Goal: Task Accomplishment & Management: Manage account settings

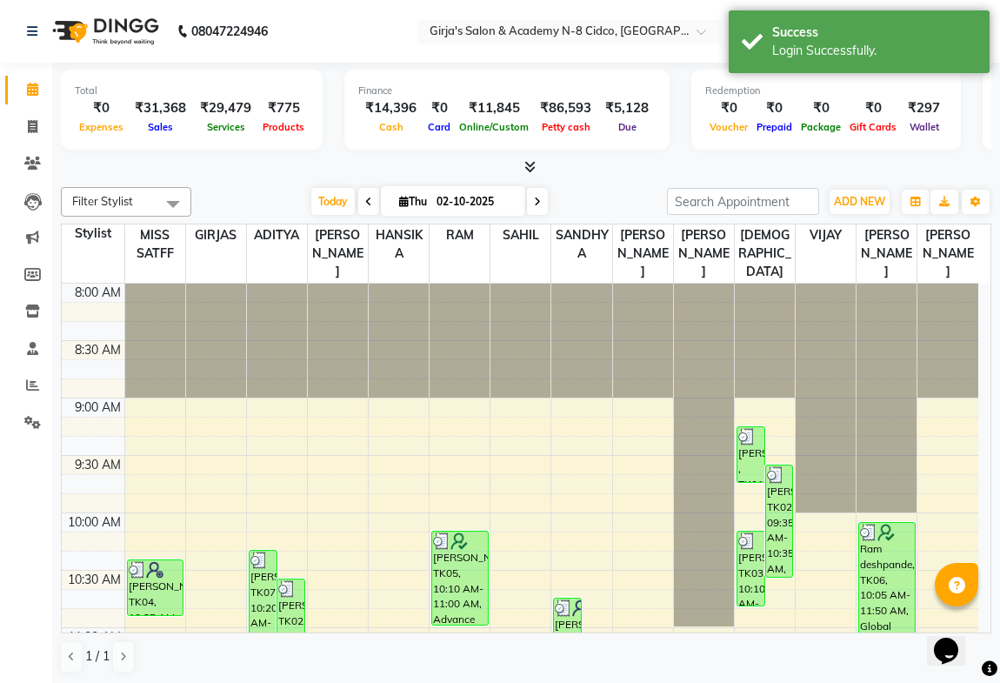
click at [528, 169] on icon at bounding box center [530, 166] width 11 height 13
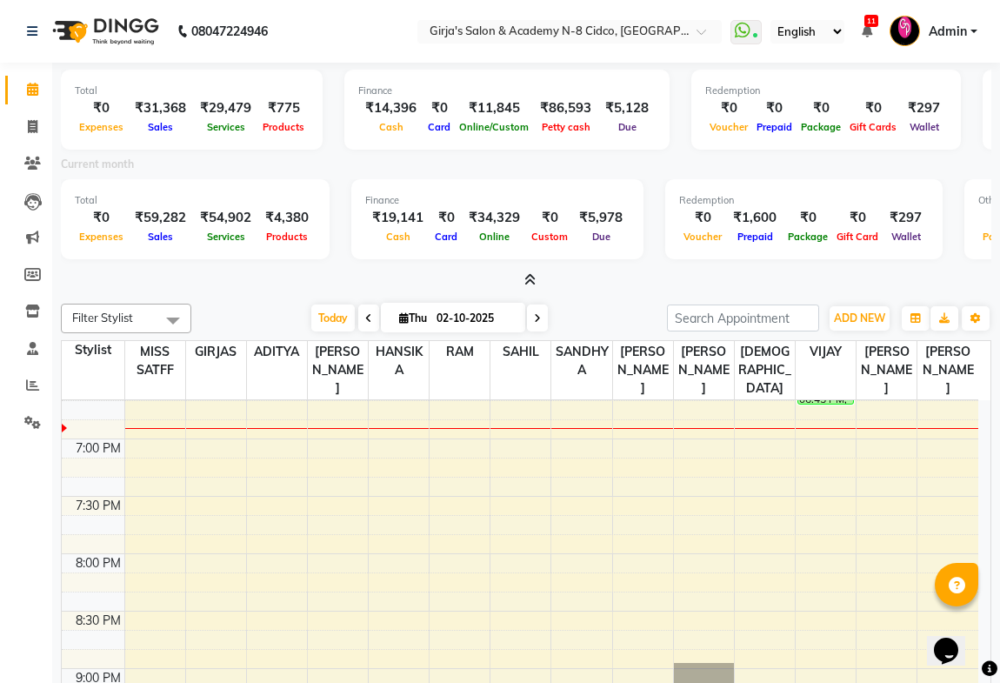
scroll to position [1032, 0]
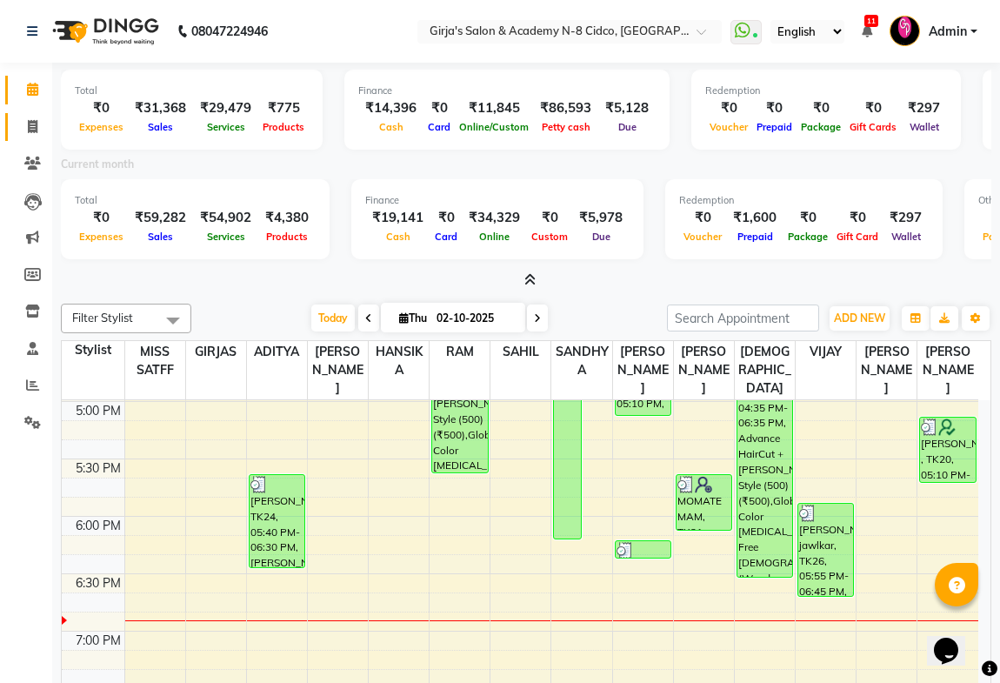
click at [37, 128] on icon at bounding box center [33, 126] width 10 height 13
select select "66"
select select "service"
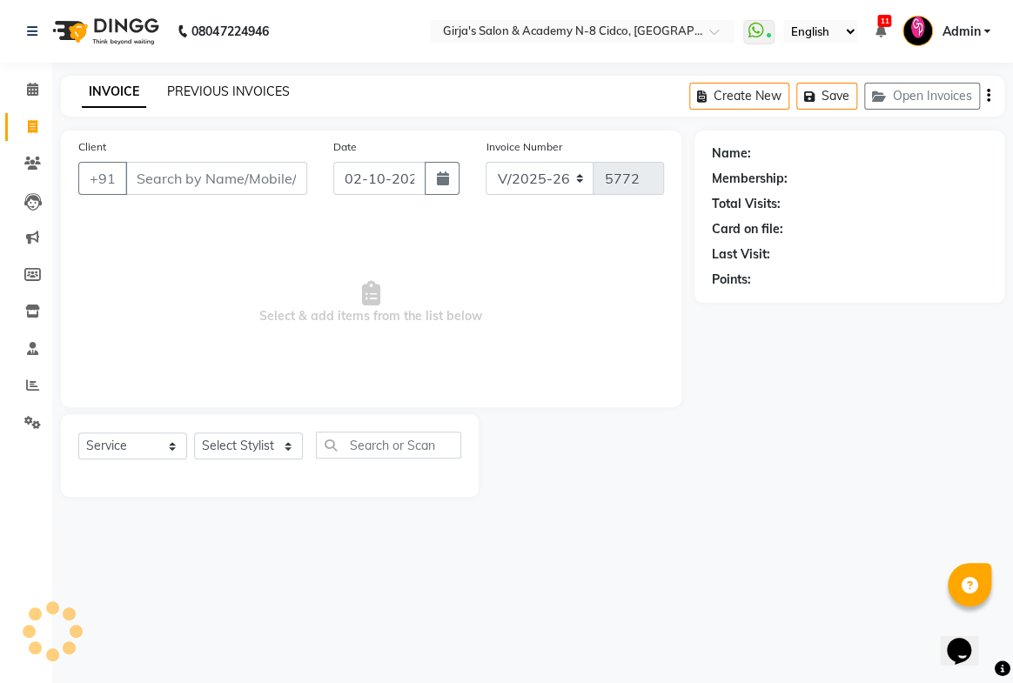
click at [251, 86] on link "PREVIOUS INVOICES" at bounding box center [228, 92] width 123 height 16
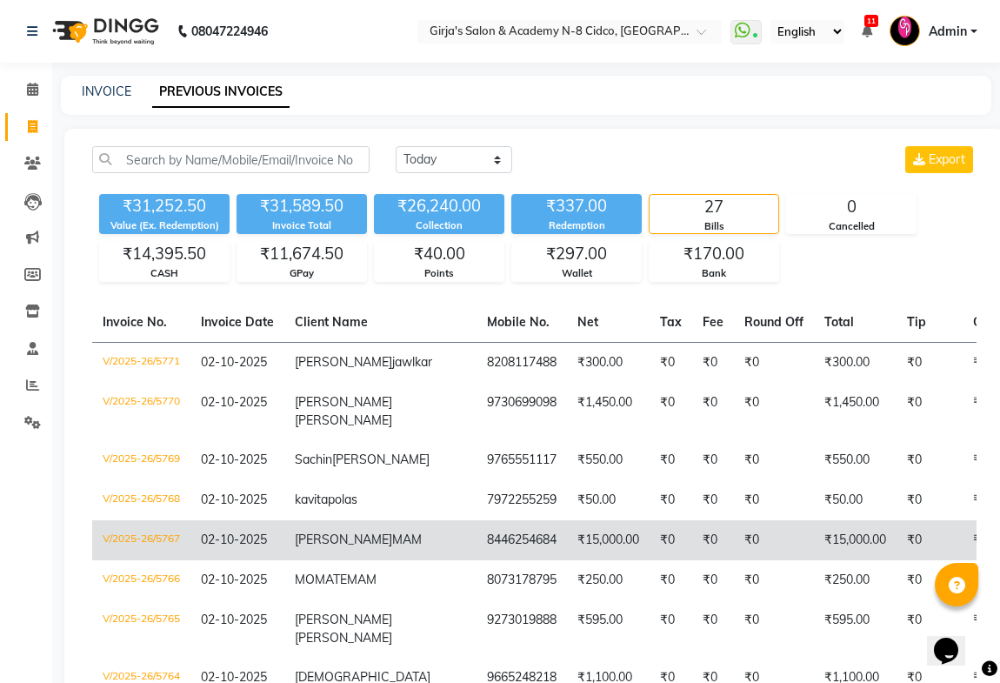
scroll to position [157, 0]
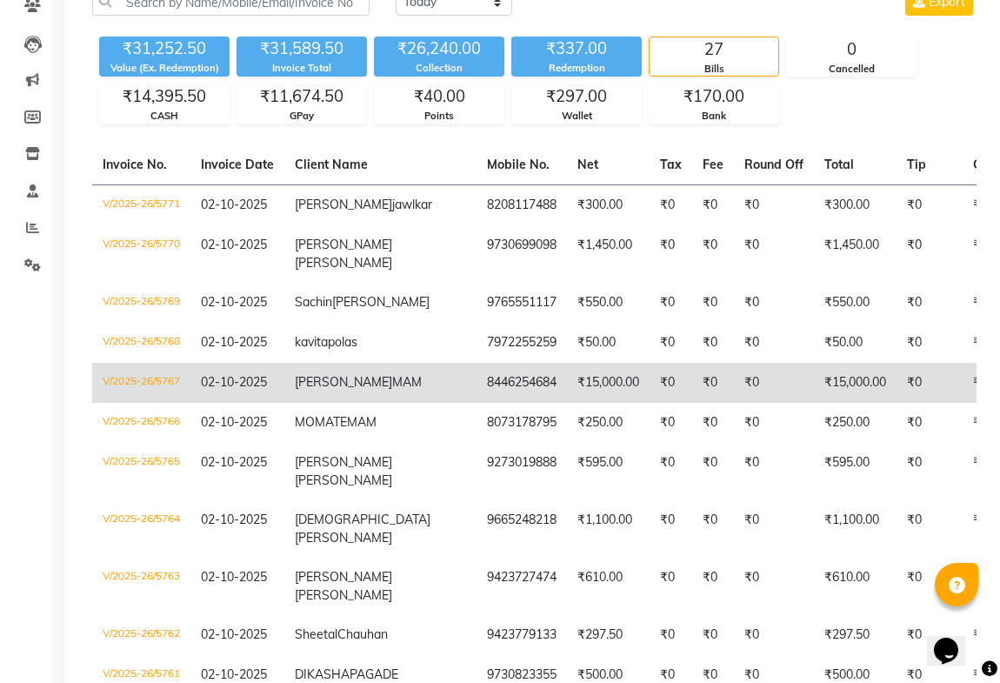
click at [814, 403] on td "₹15,000.00" at bounding box center [855, 383] width 83 height 40
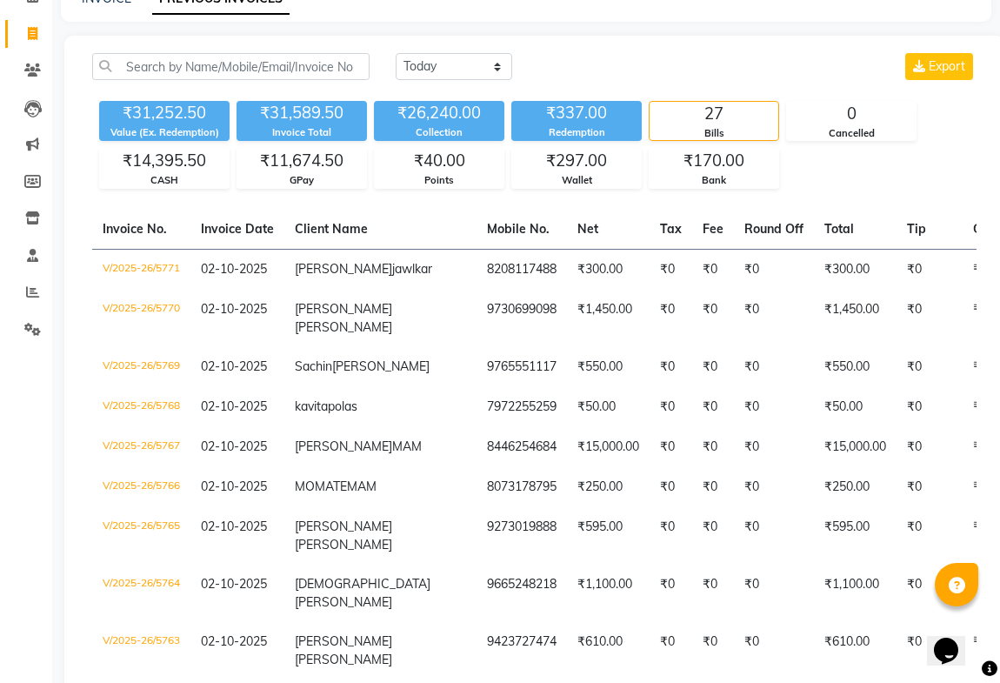
scroll to position [0, 0]
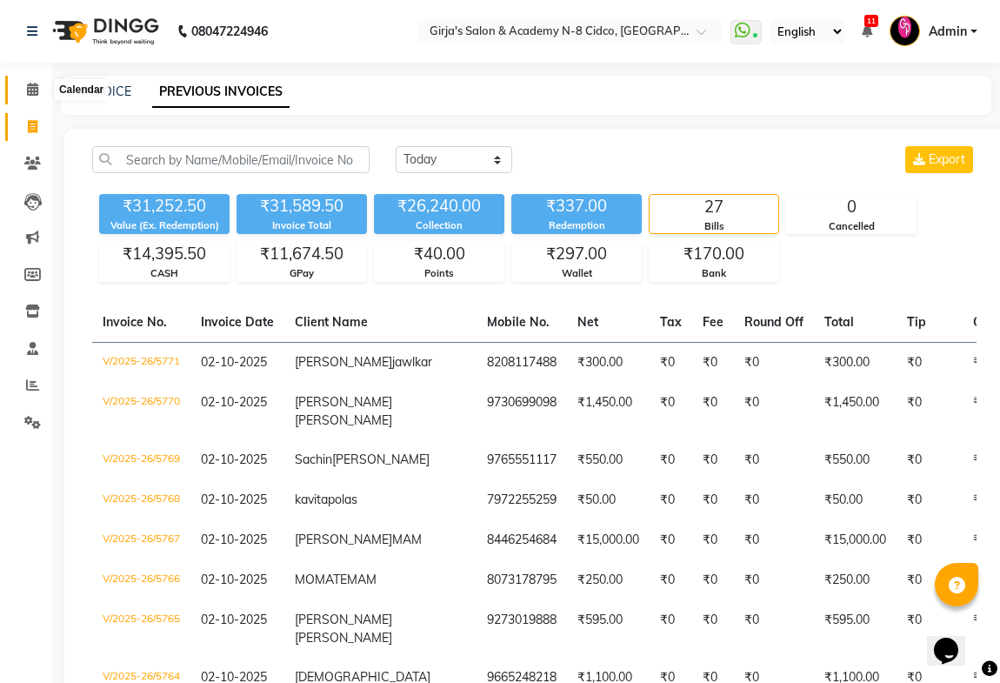
click at [35, 93] on icon at bounding box center [32, 89] width 11 height 13
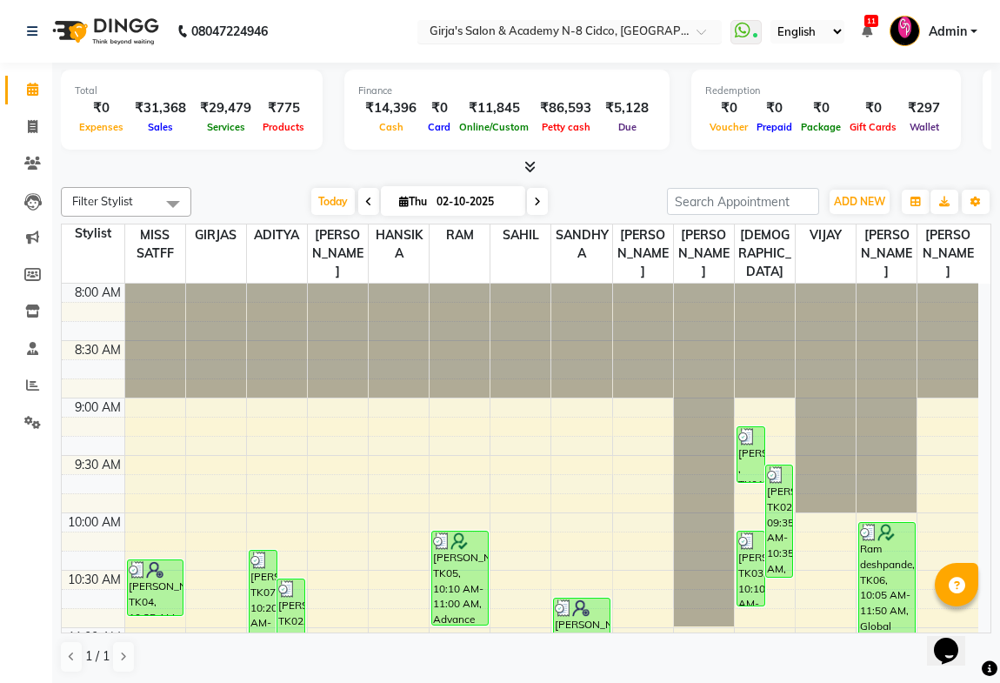
click at [597, 27] on input "text" at bounding box center [552, 32] width 252 height 17
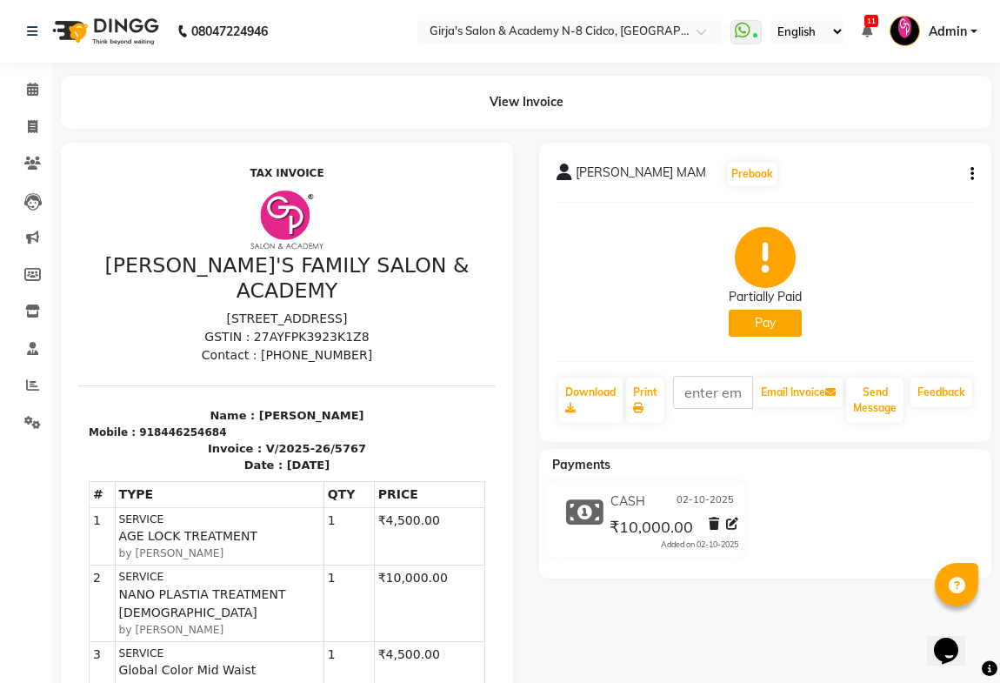
click at [969, 171] on button "button" at bounding box center [969, 174] width 10 height 18
drag, startPoint x: 811, startPoint y: 180, endPoint x: 806, endPoint y: 188, distance: 9.4
click at [811, 182] on div "Edit Item Staff" at bounding box center [856, 174] width 178 height 22
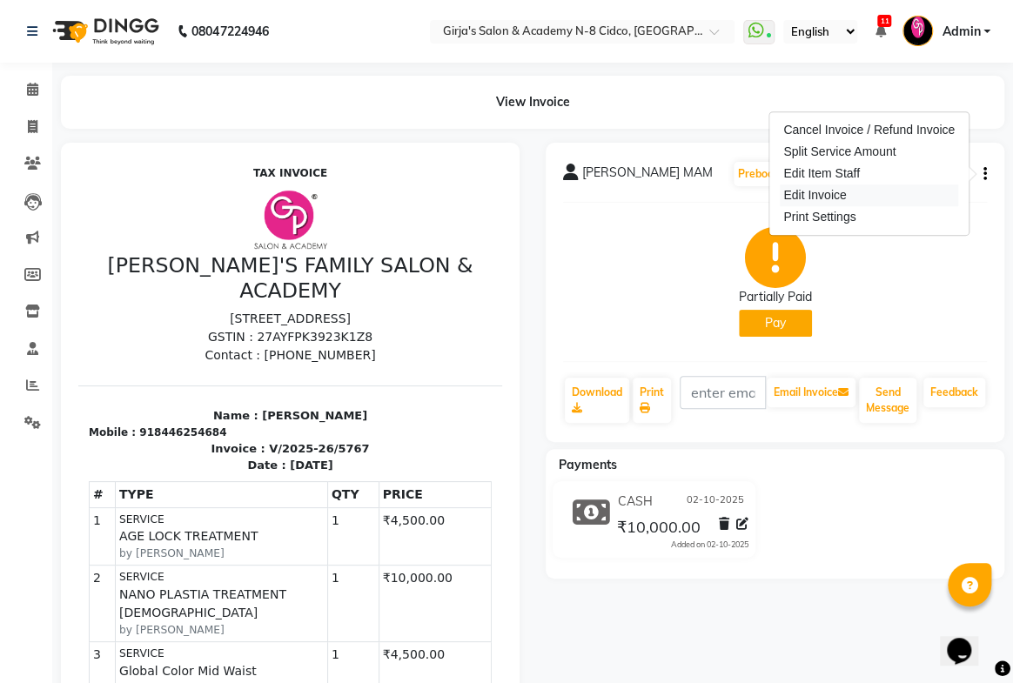
select select "65230"
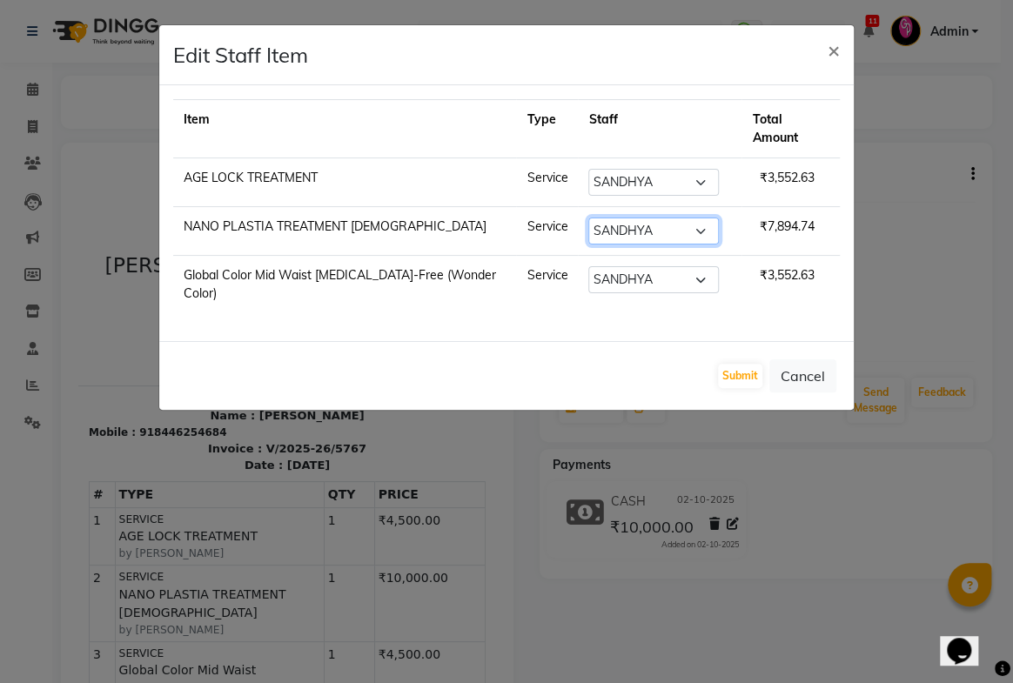
click at [619, 217] on select "Select ADITYA ANIKET BEAUTY M GIRJAS HANSIKA KOMAL MISS SATFF MONA PATYARK RAM …" at bounding box center [653, 230] width 130 height 27
select select "66554"
click at [588, 217] on select "Select ADITYA ANIKET BEAUTY M GIRJAS HANSIKA KOMAL MISS SATFF MONA PATYARK RAM …" at bounding box center [653, 230] width 130 height 27
click at [653, 169] on select "Select ADITYA ANIKET BEAUTY M GIRJAS HANSIKA KOMAL MISS SATFF MONA PATYARK RAM …" at bounding box center [653, 182] width 130 height 27
click at [729, 207] on td "Select ADITYA ANIKET BEAUTY M GIRJAS HANSIKA KOMAL MISS SATFF MONA PATYARK RAM …" at bounding box center [660, 231] width 164 height 49
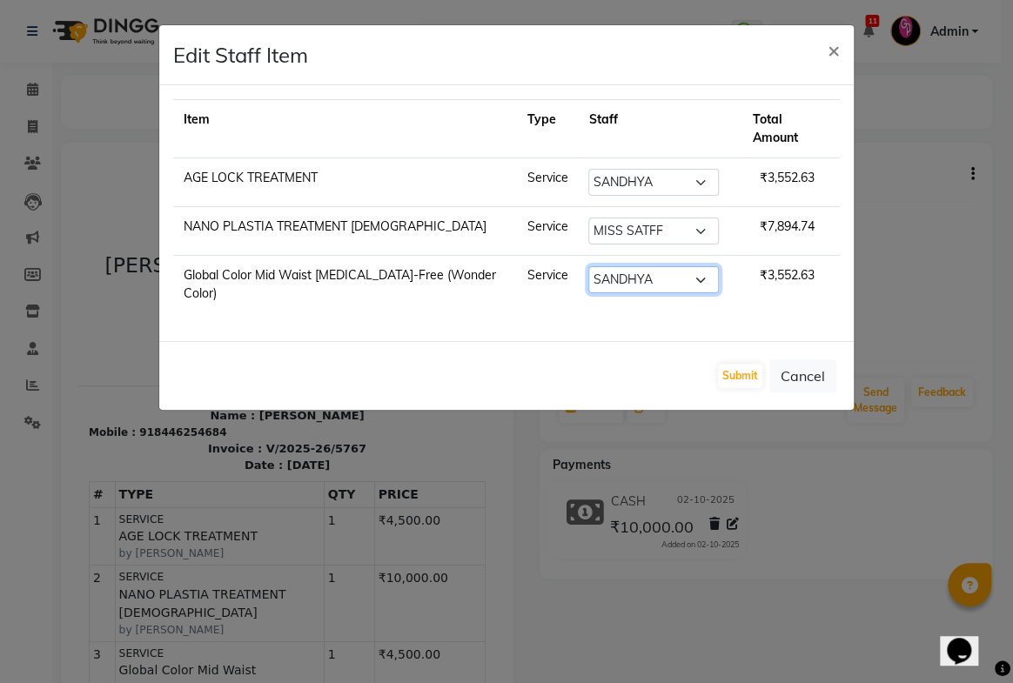
click at [690, 266] on select "Select ADITYA ANIKET BEAUTY M GIRJAS HANSIKA KOMAL MISS SATFF MONA PATYARK RAM …" at bounding box center [653, 279] width 130 height 27
select select "66554"
click at [588, 266] on select "Select ADITYA ANIKET BEAUTY M GIRJAS HANSIKA KOMAL MISS SATFF MONA PATYARK RAM …" at bounding box center [653, 279] width 130 height 27
drag, startPoint x: 733, startPoint y: 350, endPoint x: 748, endPoint y: 323, distance: 30.8
click at [735, 364] on button "Submit" at bounding box center [740, 376] width 44 height 24
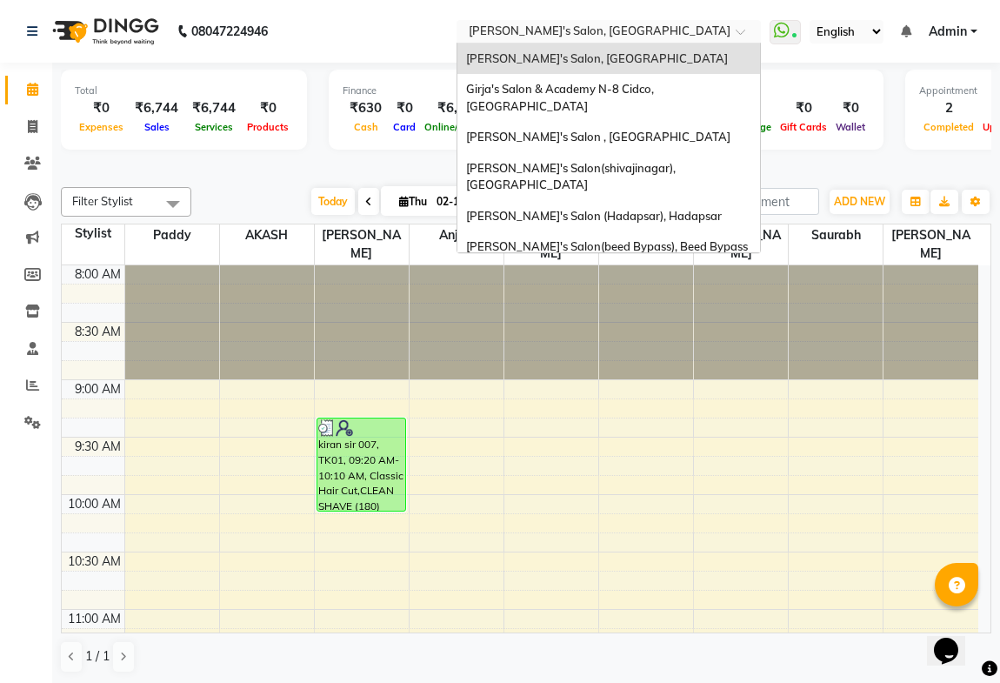
click at [551, 31] on input "text" at bounding box center [591, 32] width 252 height 17
click at [592, 130] on span "[PERSON_NAME]'s Salon , [GEOGRAPHIC_DATA]" at bounding box center [598, 137] width 264 height 14
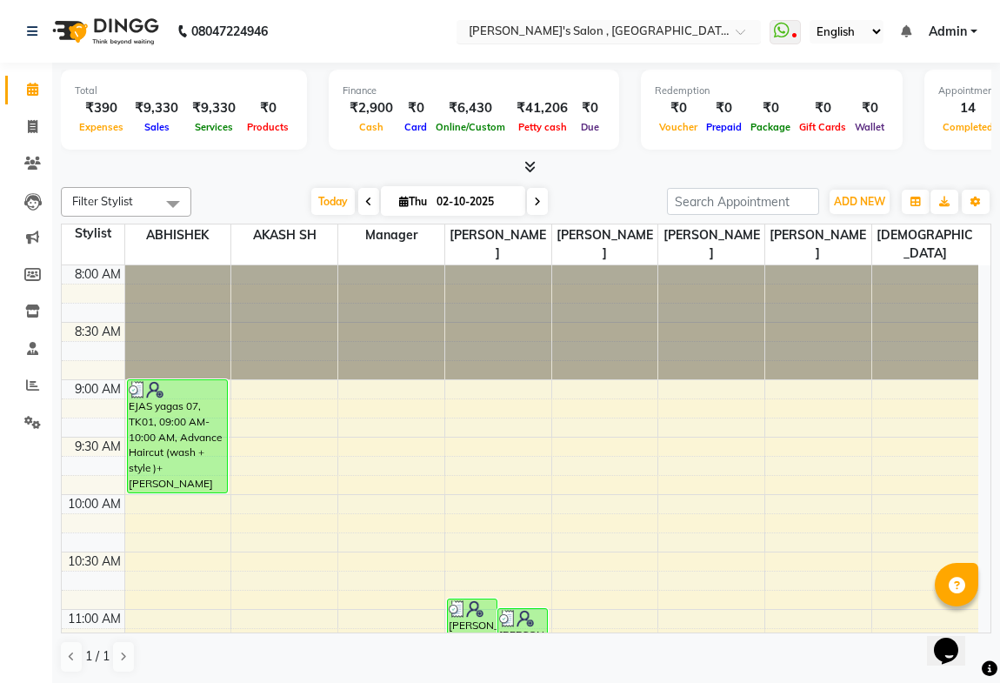
click at [556, 27] on input "text" at bounding box center [591, 32] width 252 height 17
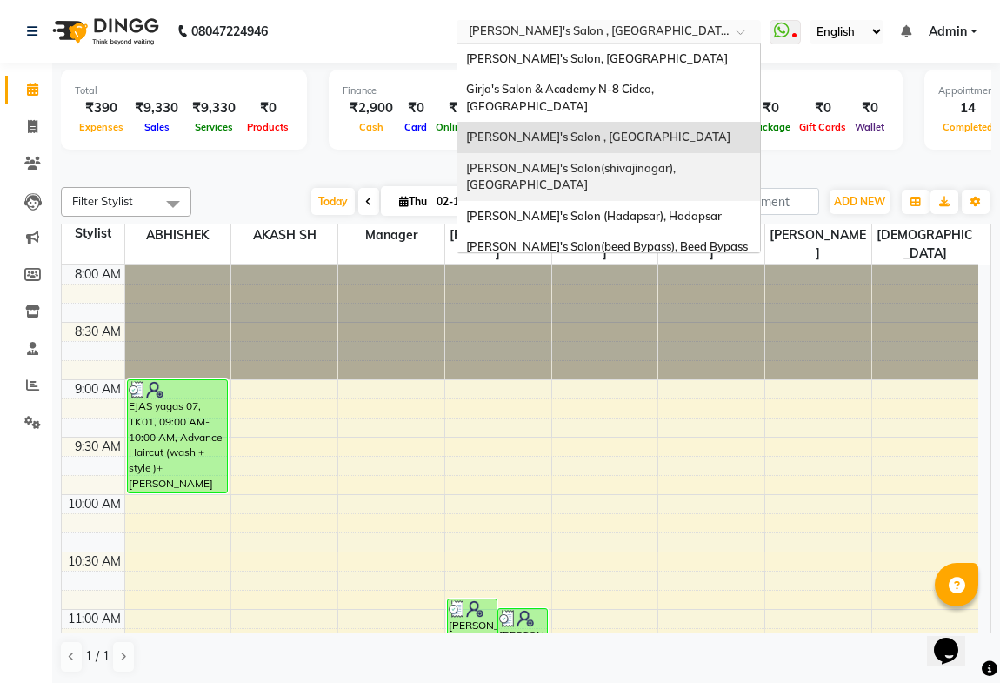
click at [598, 161] on span "[PERSON_NAME]'s Salon(shivajinagar), [GEOGRAPHIC_DATA]" at bounding box center [572, 176] width 212 height 31
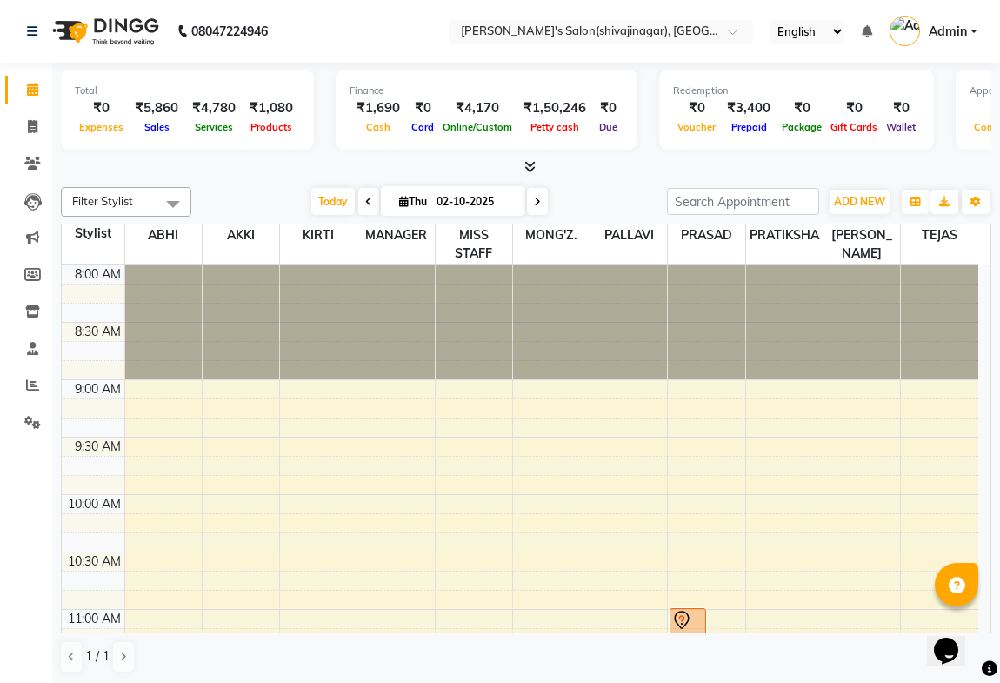
click at [533, 164] on icon at bounding box center [530, 166] width 11 height 13
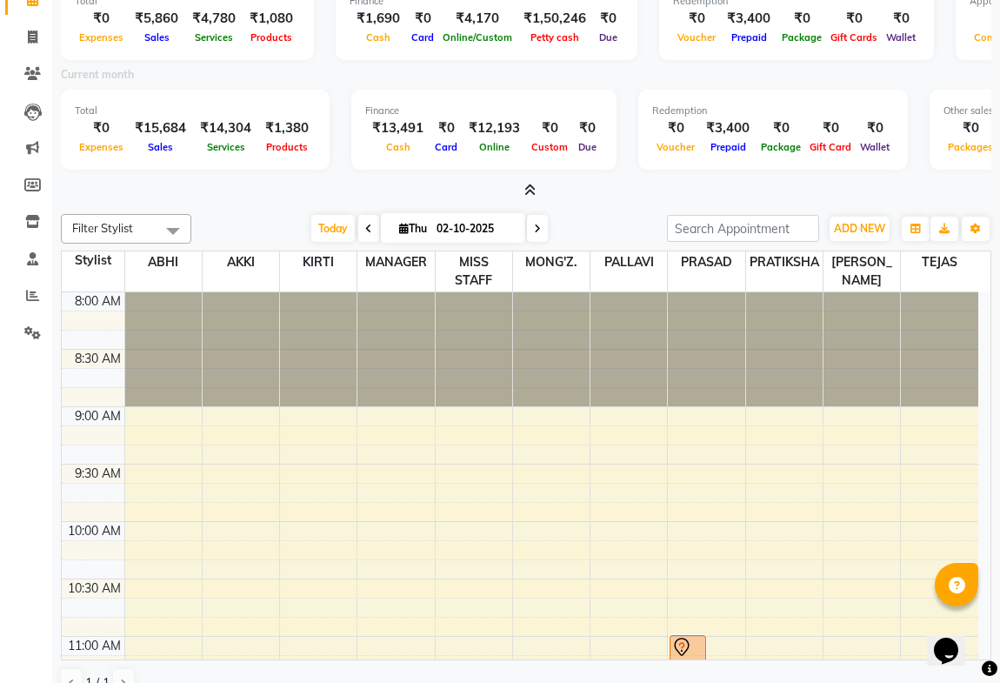
scroll to position [117, 0]
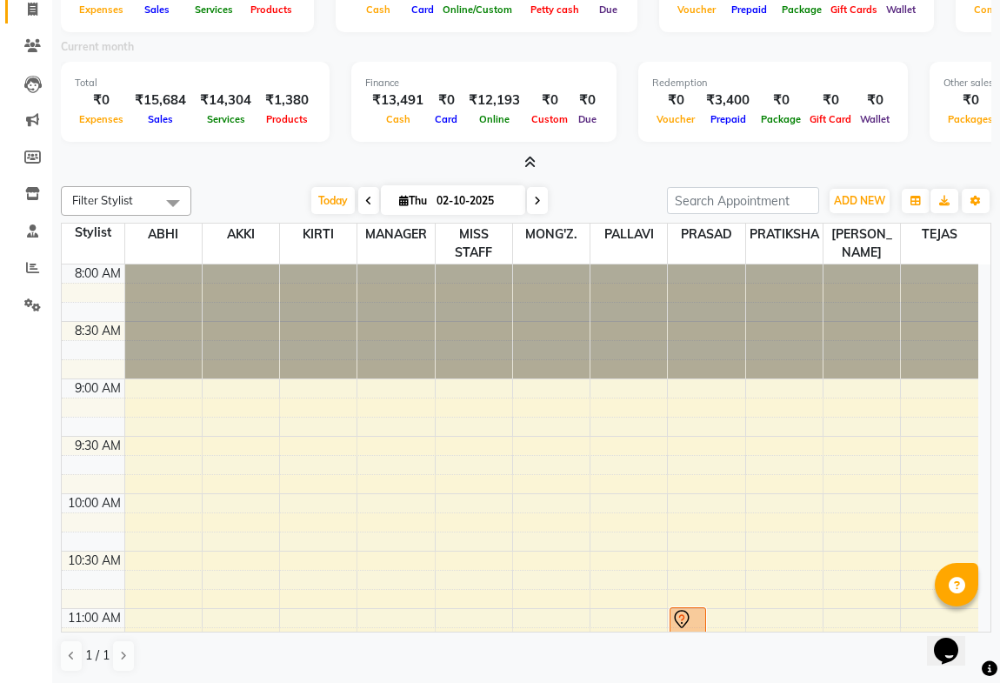
click at [34, 10] on icon at bounding box center [33, 9] width 10 height 13
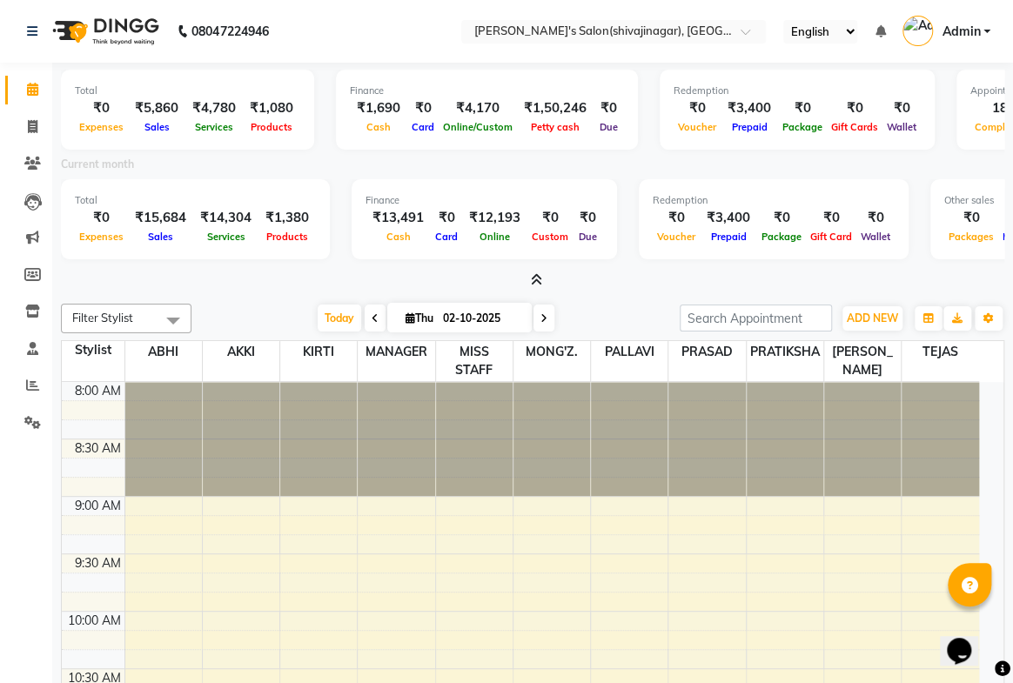
select select "4174"
select select "service"
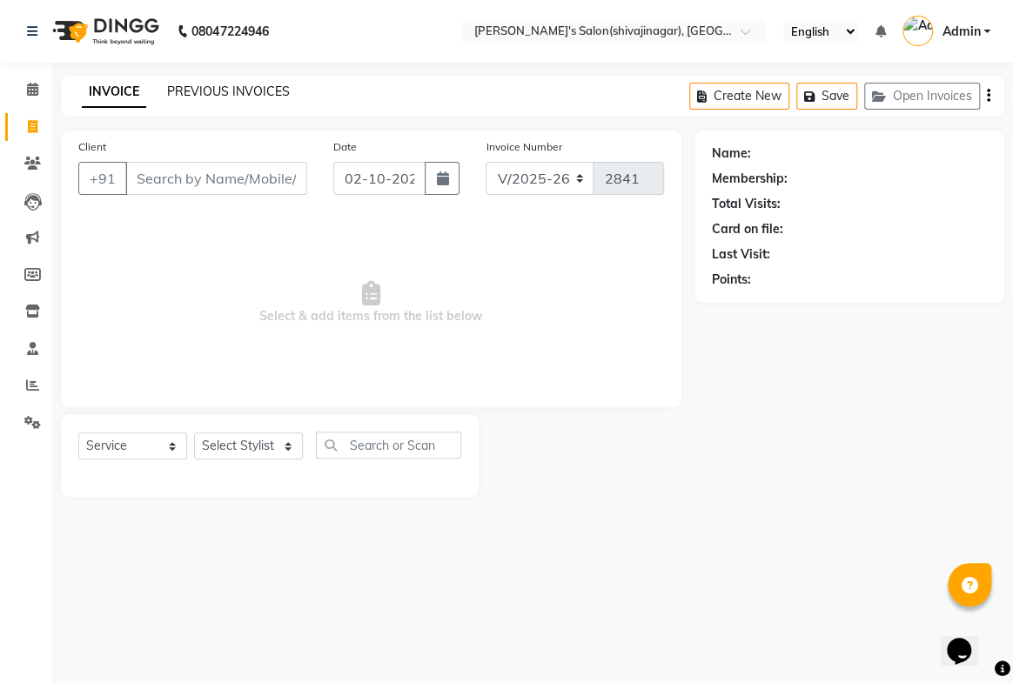
click at [252, 86] on link "PREVIOUS INVOICES" at bounding box center [228, 92] width 123 height 16
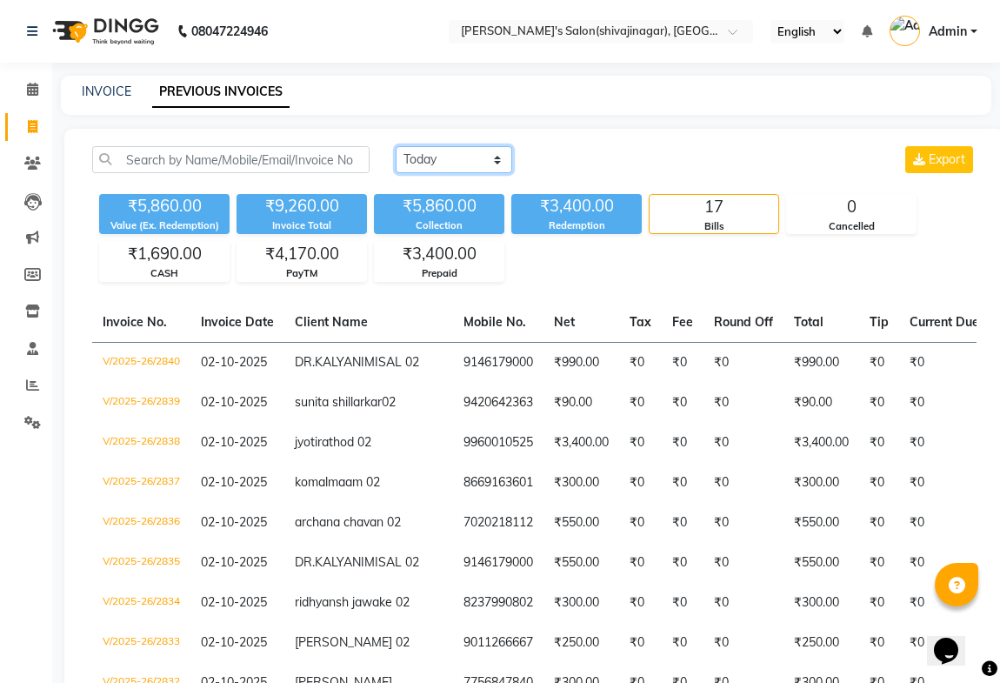
click at [459, 165] on select "Today Yesterday Custom Range" at bounding box center [454, 159] width 117 height 27
select select "yesterday"
click at [396, 146] on select "Today Yesterday Custom Range" at bounding box center [454, 159] width 117 height 27
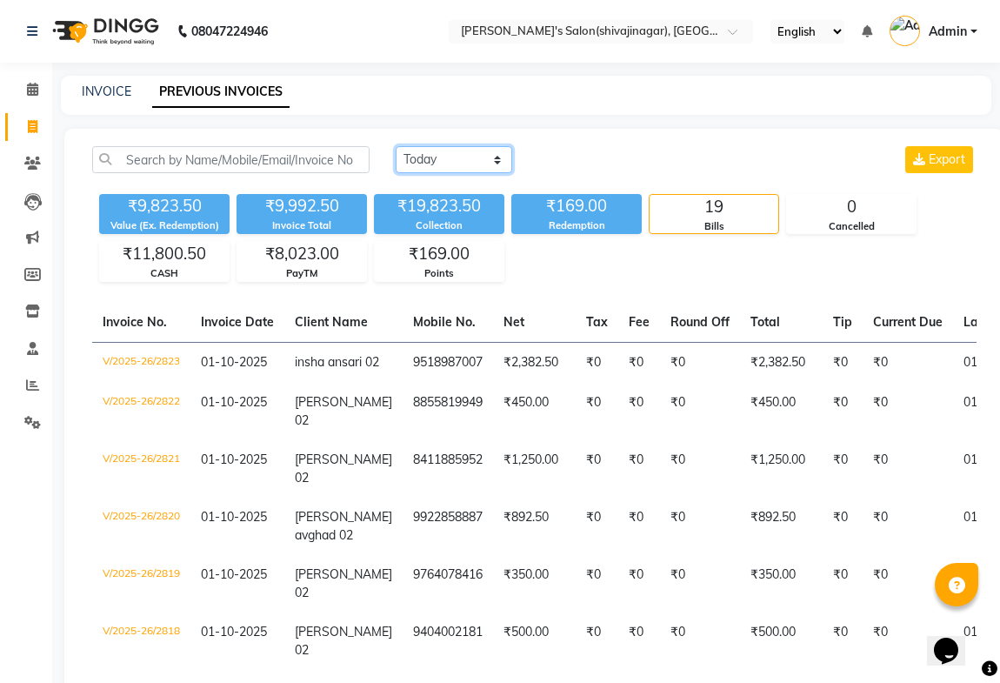
click at [451, 152] on select "Today Yesterday Custom Range" at bounding box center [454, 159] width 117 height 27
drag, startPoint x: 555, startPoint y: 153, endPoint x: 551, endPoint y: 141, distance: 12.9
click at [555, 153] on div "Today Yesterday Custom Range Export" at bounding box center [686, 159] width 581 height 27
click at [621, 36] on input "text" at bounding box center [584, 32] width 252 height 17
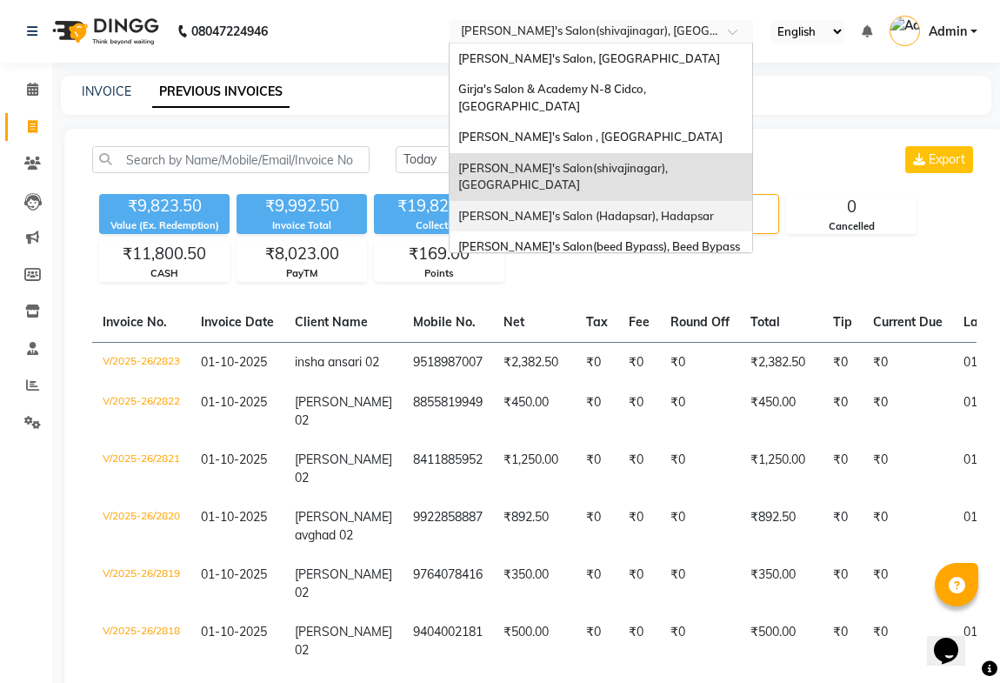
click at [652, 201] on div "[PERSON_NAME]'s Salon (Hadapsar), Hadapsar" at bounding box center [601, 216] width 303 height 31
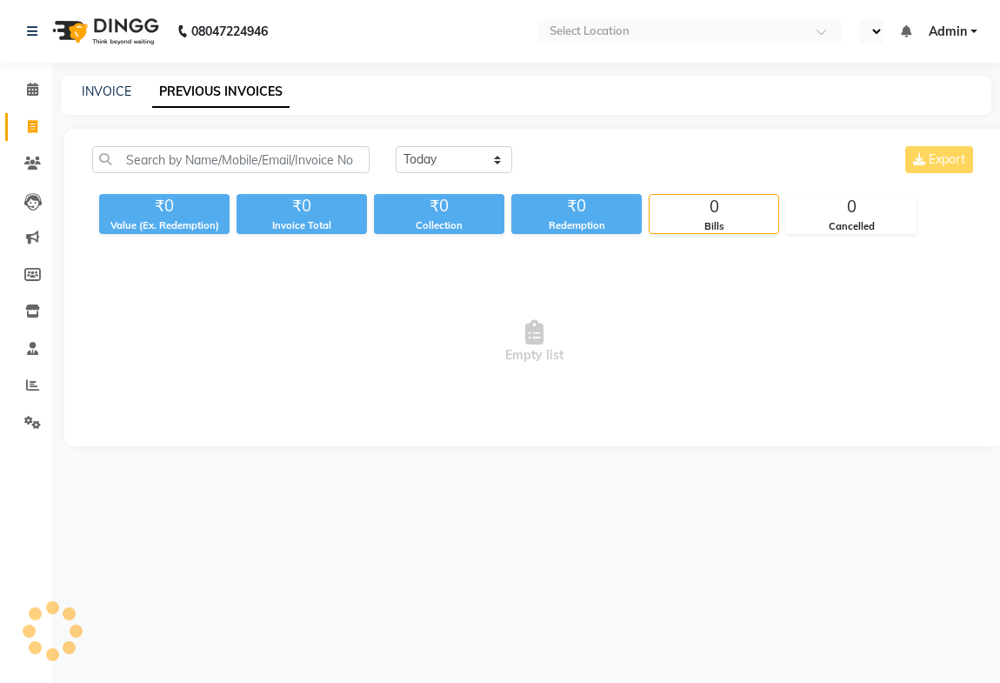
select select "en"
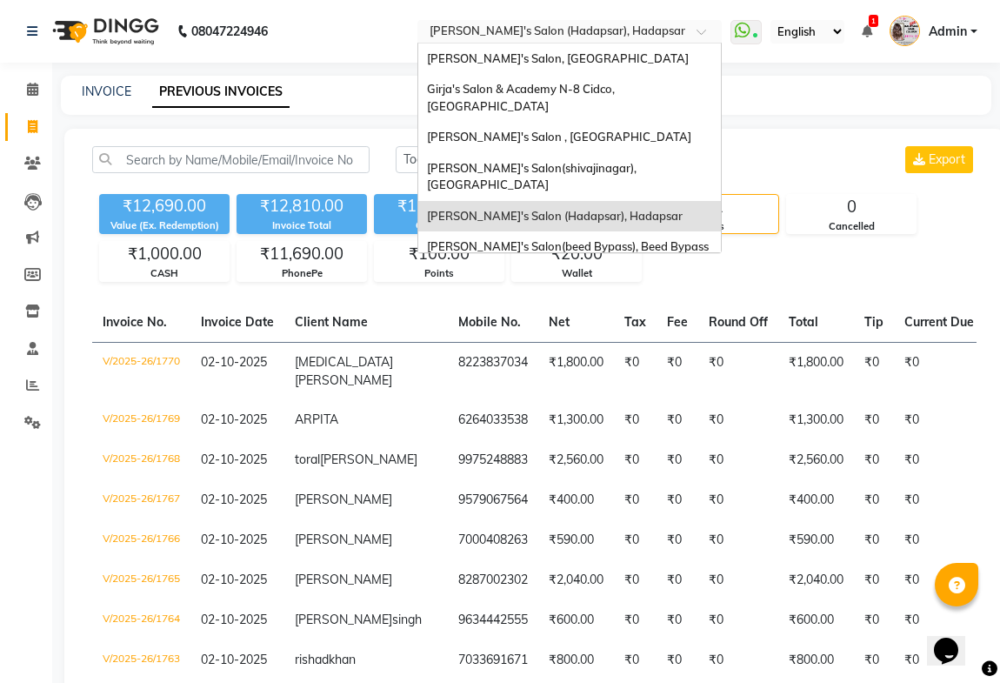
click at [564, 35] on input "text" at bounding box center [552, 32] width 252 height 17
click at [587, 239] on span "[PERSON_NAME]'s Salon(beed Bypass), Beed Bypass" at bounding box center [568, 246] width 282 height 14
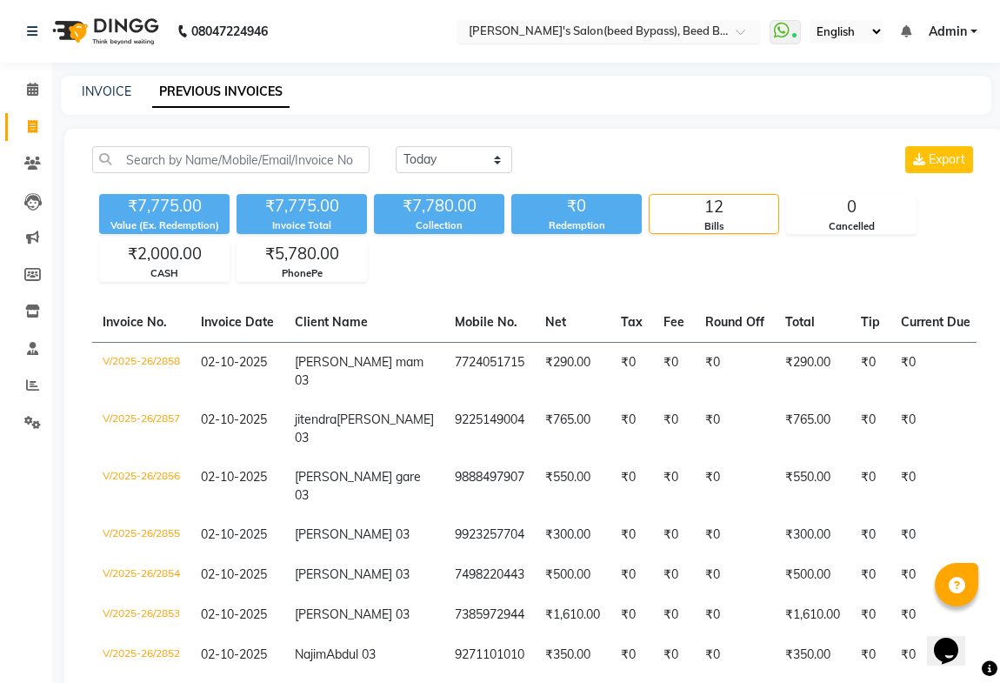
click at [548, 25] on input "text" at bounding box center [591, 32] width 252 height 17
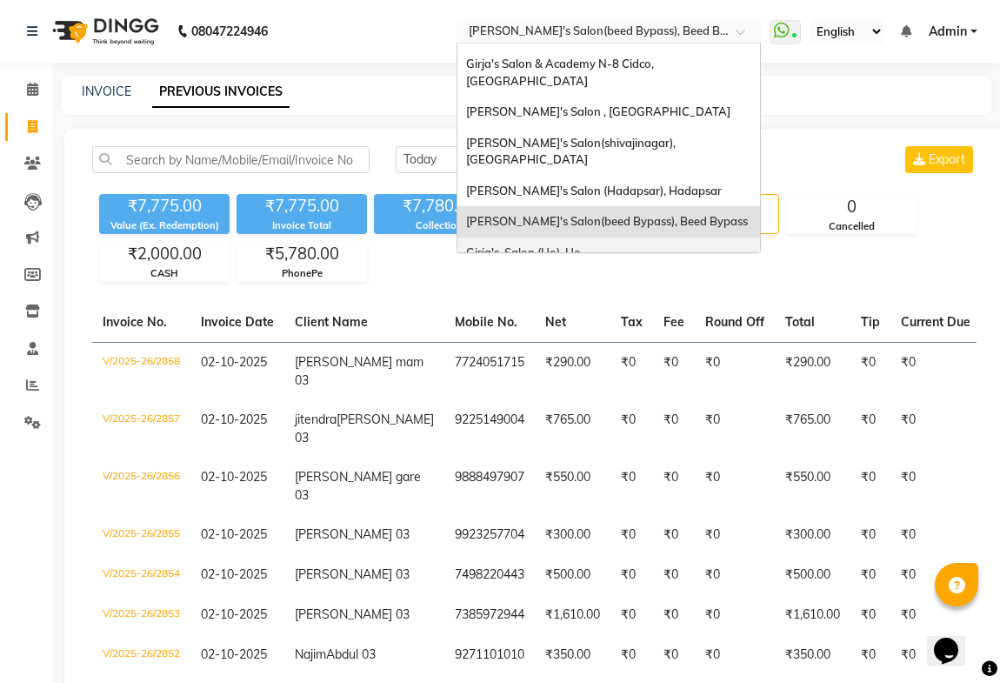
scroll to position [37, 0]
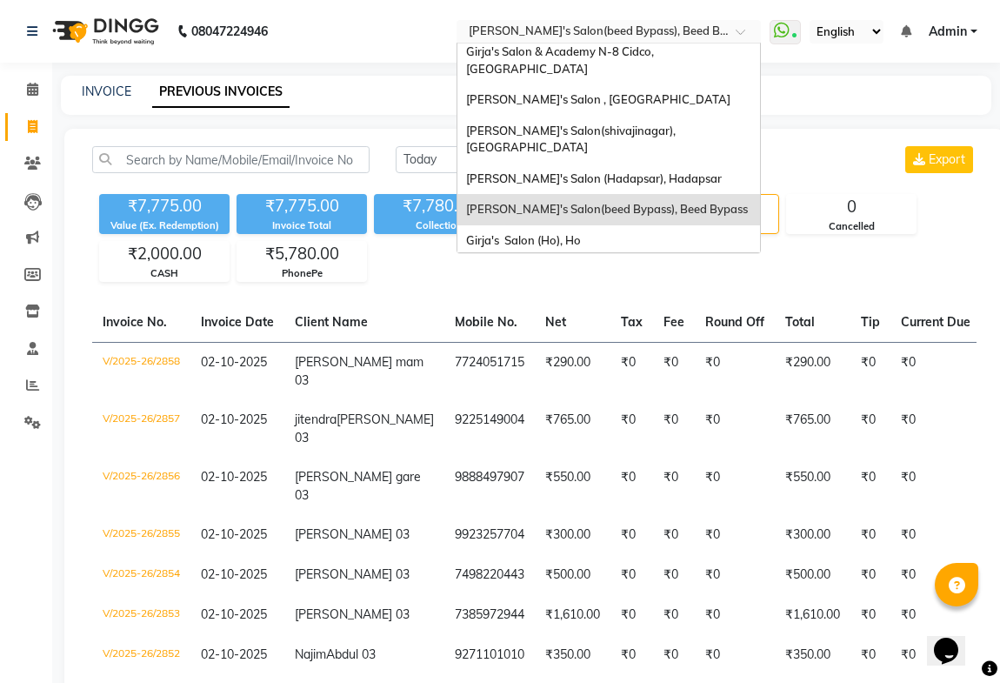
click at [591, 264] on span "[PERSON_NAME]'s Salon , Garkheda" at bounding box center [564, 271] width 196 height 14
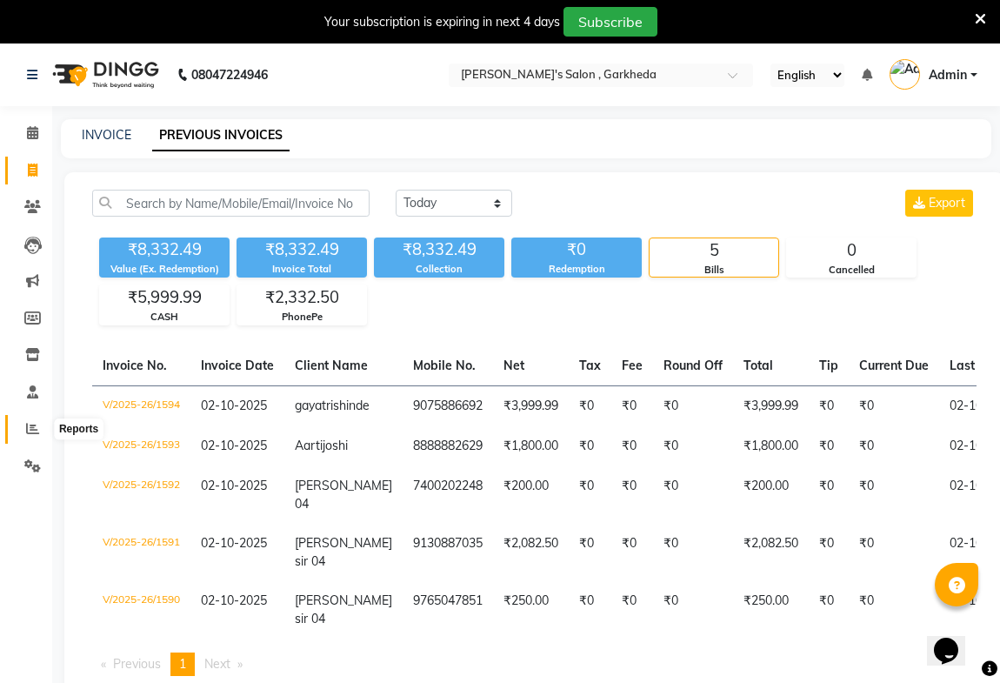
click at [35, 425] on icon at bounding box center [32, 428] width 13 height 13
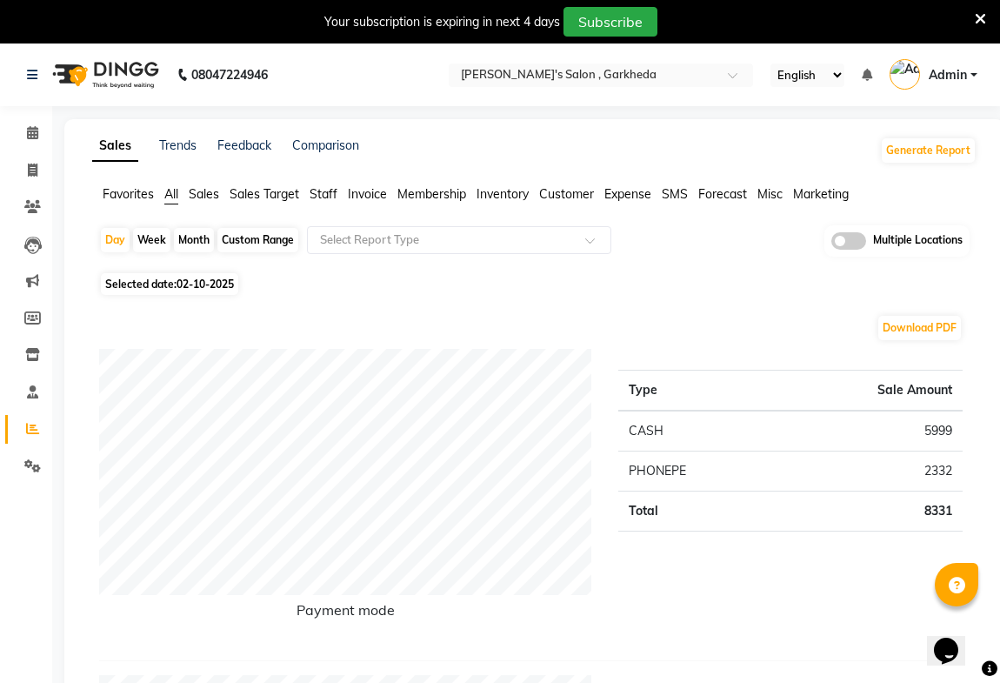
click at [204, 190] on span "Sales" at bounding box center [204, 194] width 30 height 16
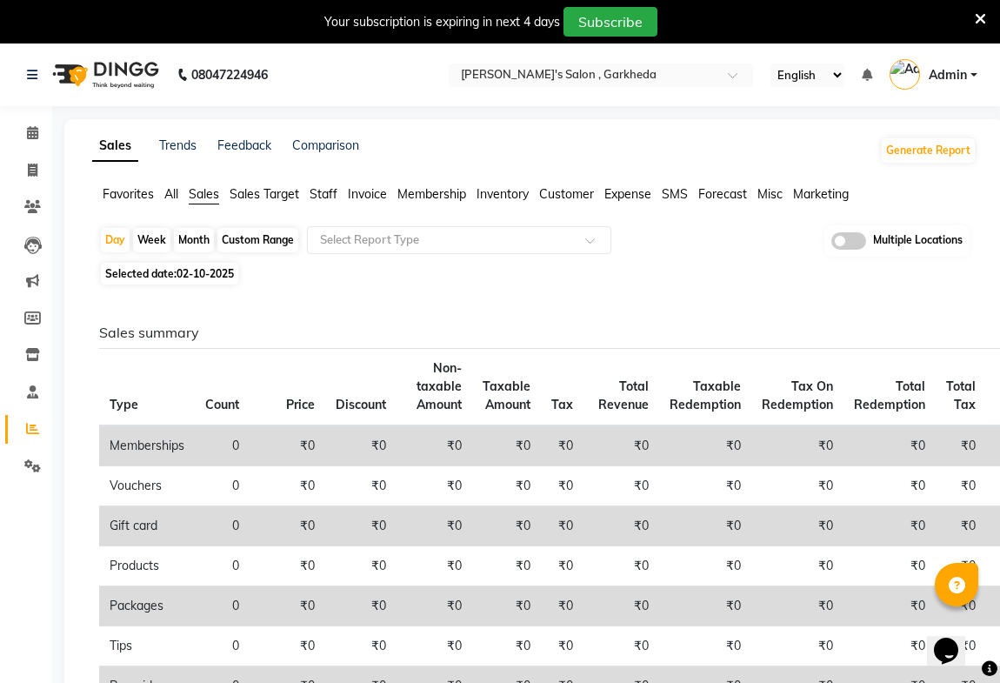
click at [846, 244] on span at bounding box center [849, 240] width 35 height 17
click at [832, 244] on input "checkbox" at bounding box center [832, 244] width 0 height 0
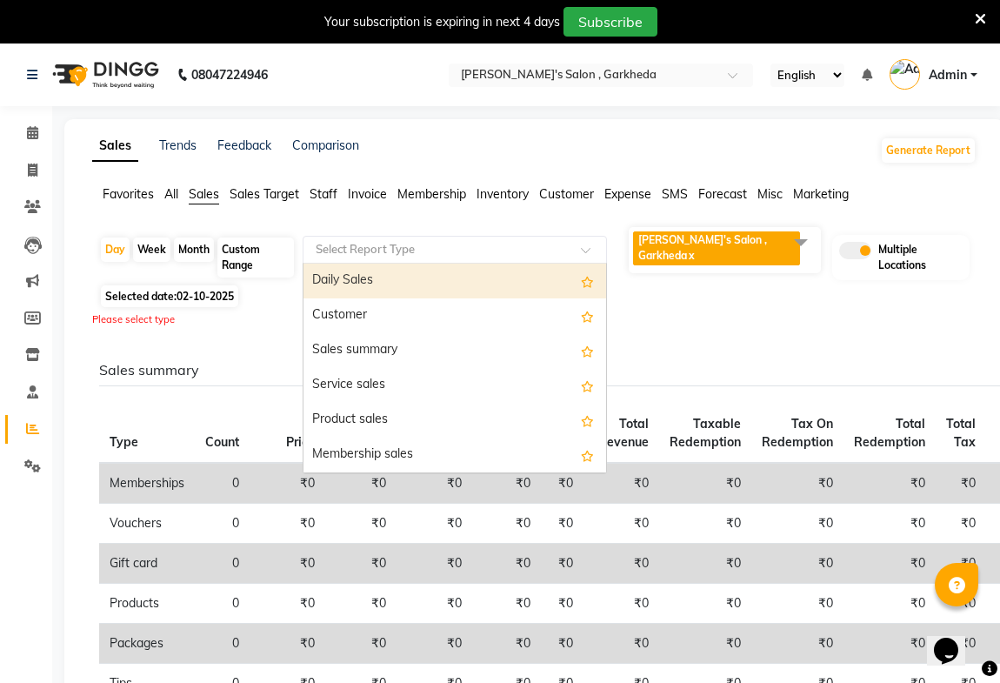
click at [492, 241] on input "text" at bounding box center [437, 249] width 251 height 17
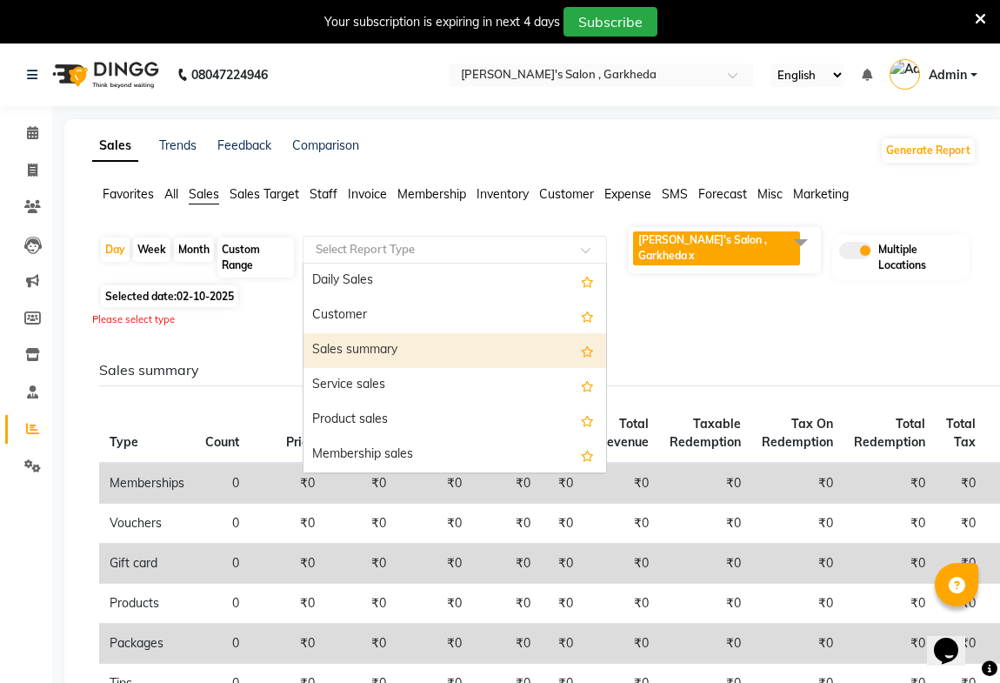
click at [390, 338] on div "Sales summary" at bounding box center [455, 350] width 303 height 35
select select "full_report"
select select "csv"
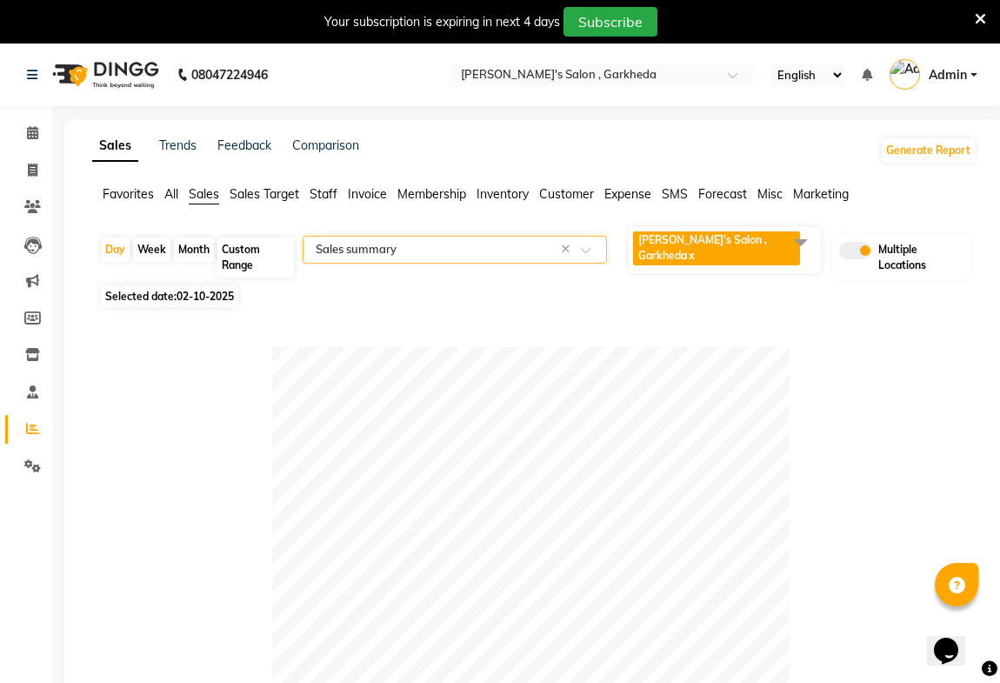
click at [200, 240] on div "Month" at bounding box center [194, 249] width 40 height 24
select select "10"
select select "2025"
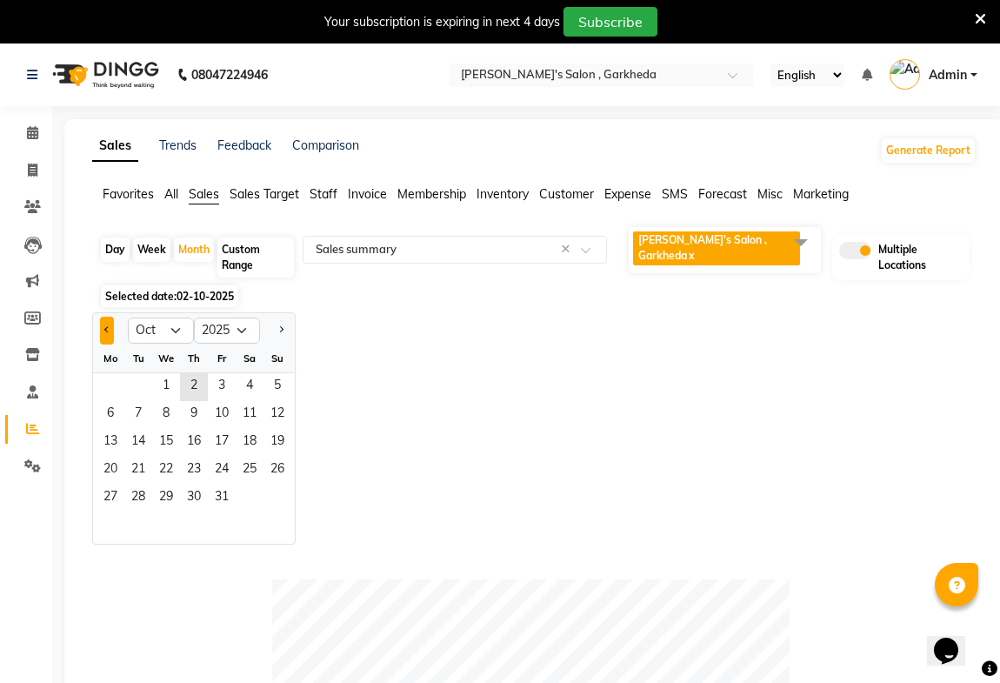
click at [100, 319] on button "Previous month" at bounding box center [107, 331] width 14 height 28
select select "9"
click at [114, 378] on span "1" at bounding box center [111, 387] width 28 height 28
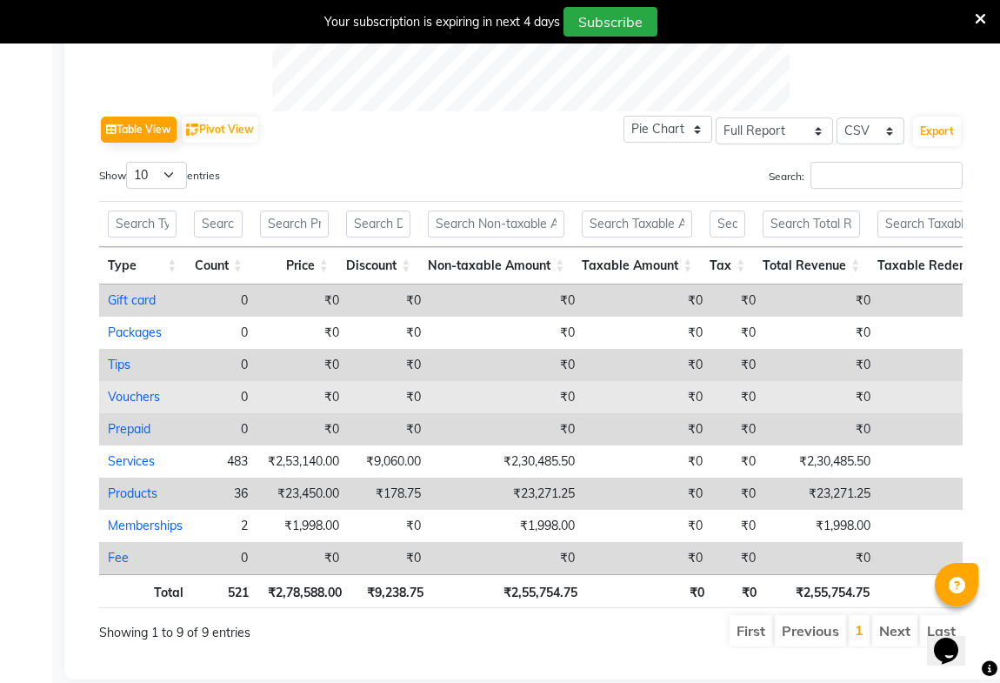
scroll to position [791, 0]
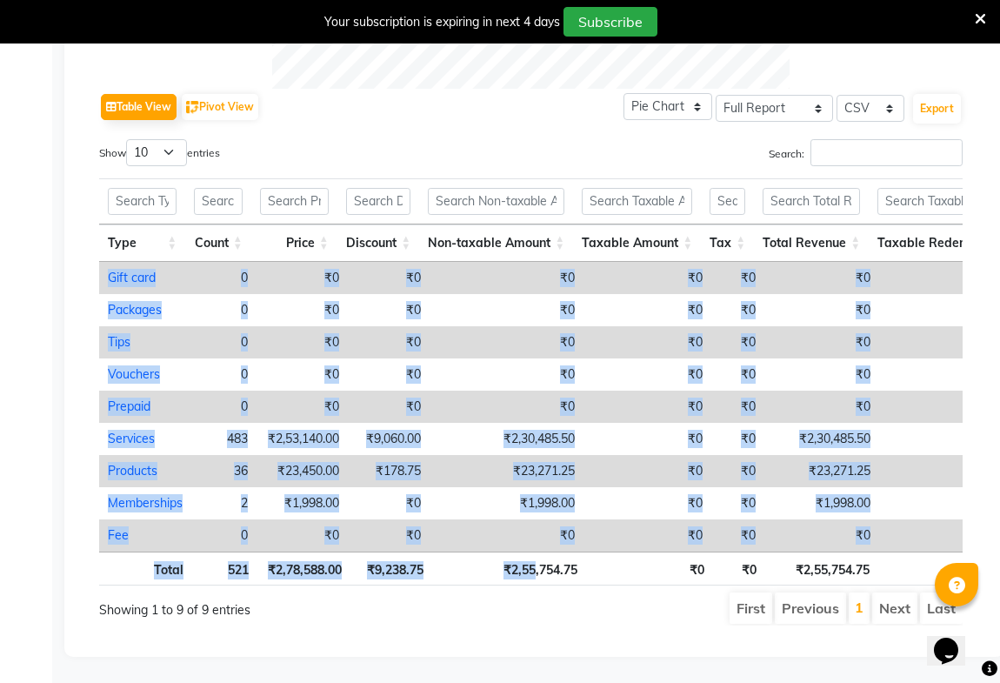
drag, startPoint x: 533, startPoint y: 539, endPoint x: 667, endPoint y: 536, distance: 134.0
click at [667, 536] on div "Type Count Price Discount Non-taxable Amount Taxable Amount Tax Total Revenue T…" at bounding box center [531, 382] width 864 height 418
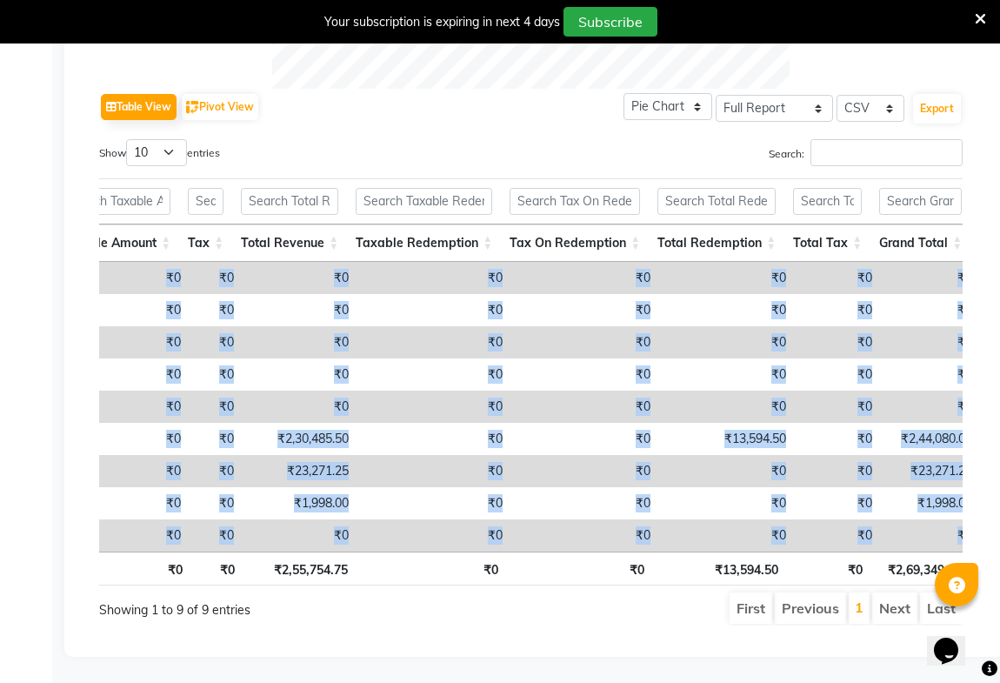
scroll to position [0, 530]
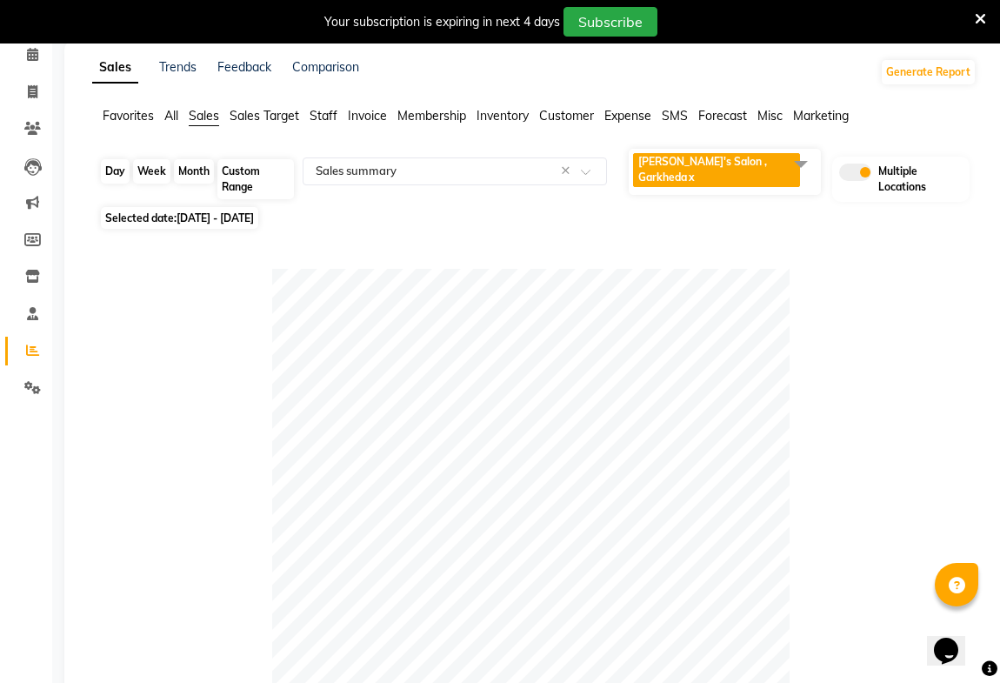
click at [188, 162] on div "Month" at bounding box center [194, 171] width 40 height 24
select select "9"
select select "2025"
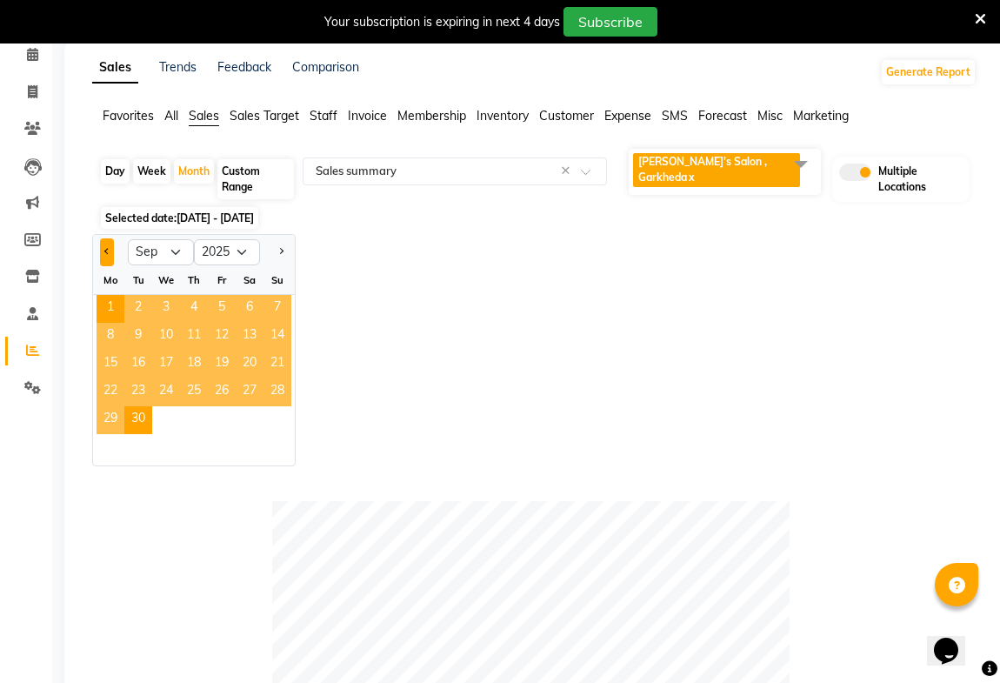
click at [103, 244] on button "Previous month" at bounding box center [107, 252] width 14 height 28
select select "8"
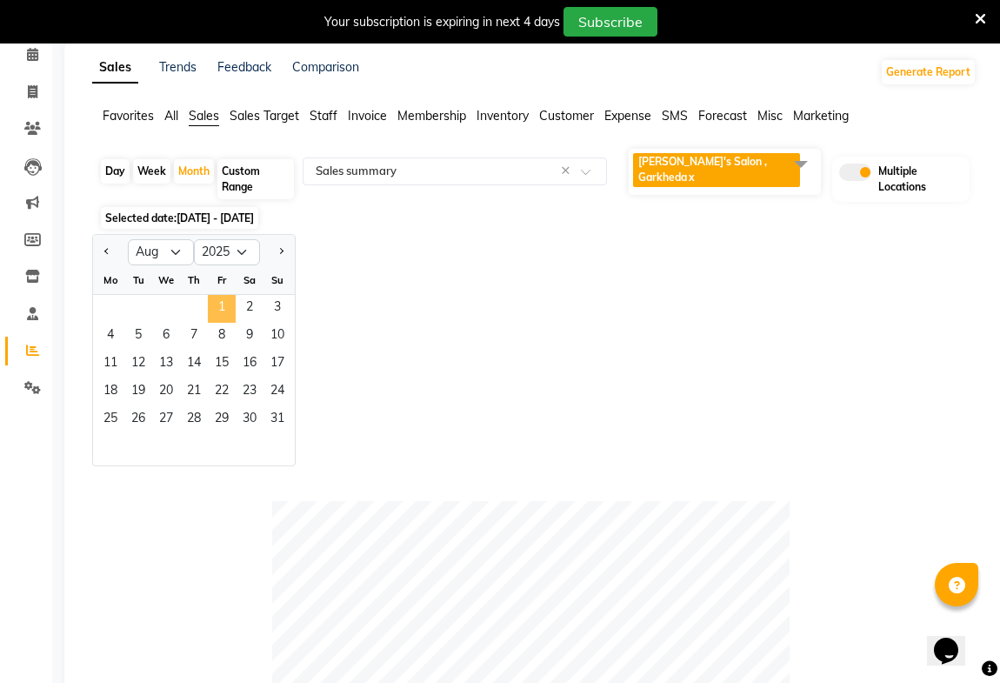
click at [225, 297] on span "1" at bounding box center [222, 309] width 28 height 28
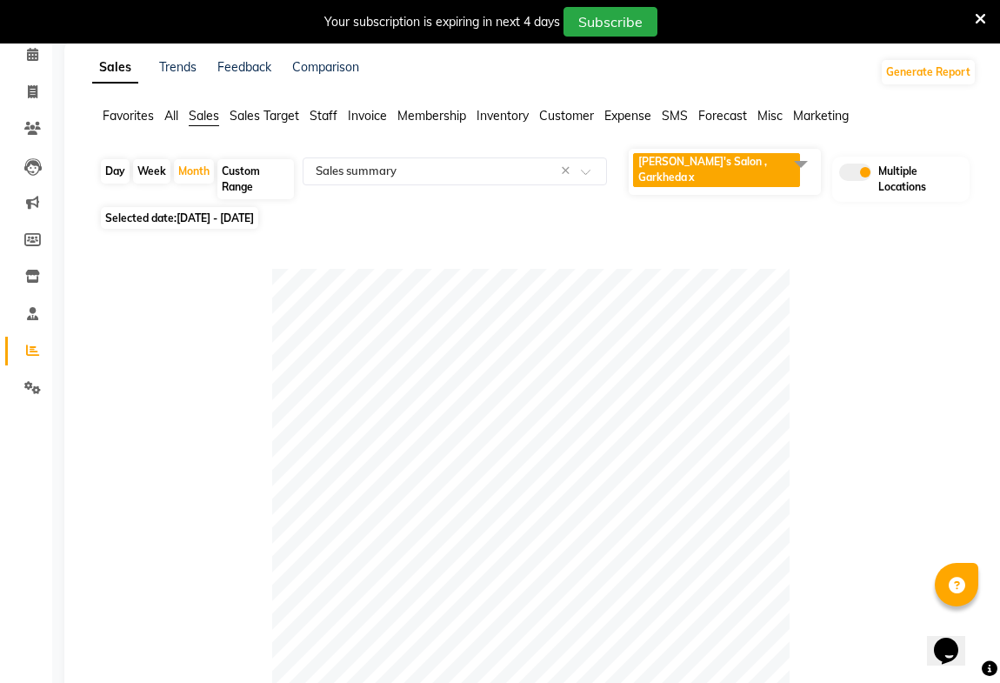
click at [786, 158] on span at bounding box center [801, 163] width 35 height 33
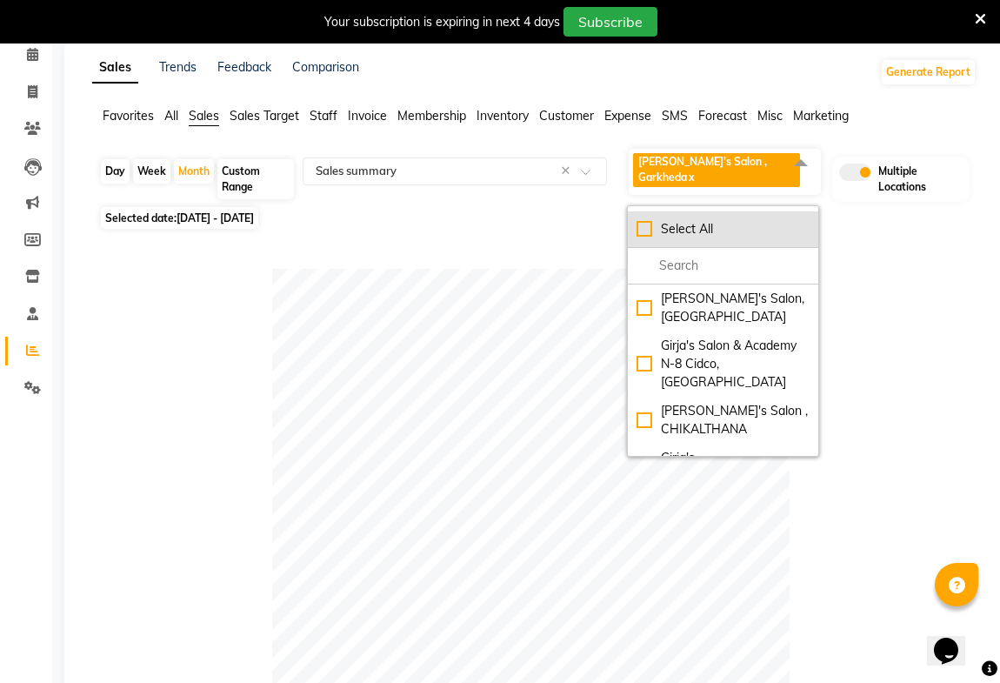
click at [639, 220] on div "Select All" at bounding box center [723, 229] width 172 height 18
checkbox input "true"
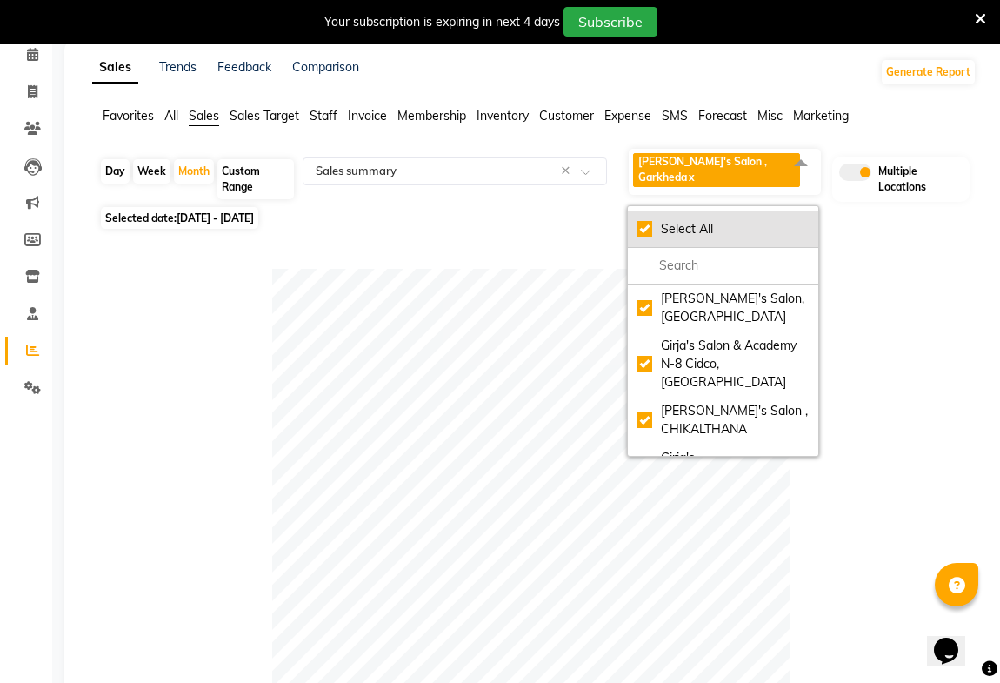
checkbox input "true"
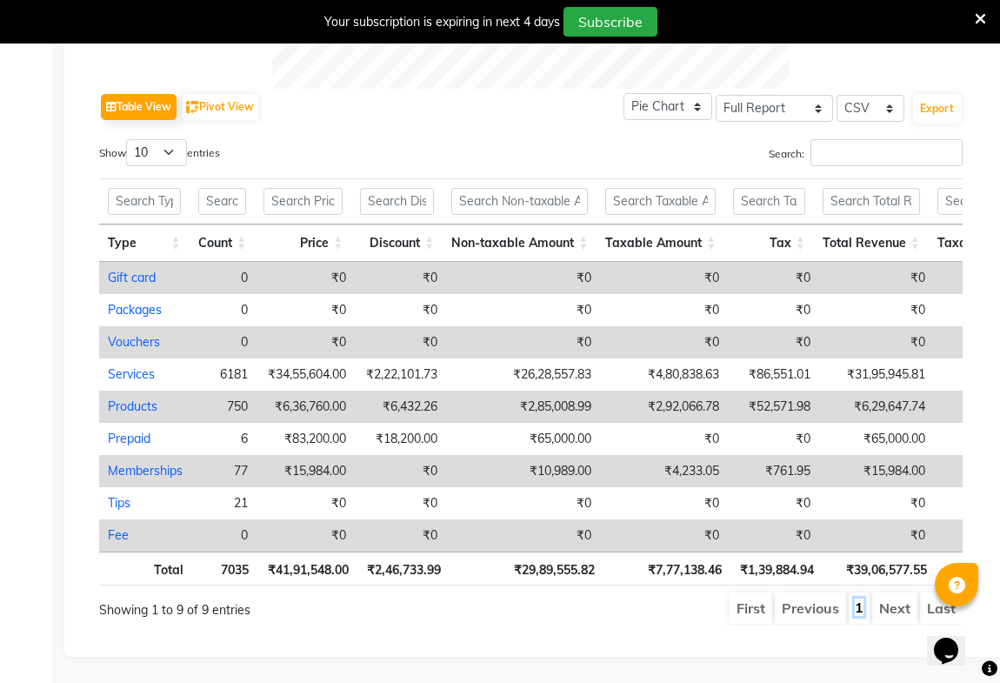
click at [860, 599] on link "1" at bounding box center [859, 607] width 9 height 17
click at [164, 139] on select "10 25 50 100" at bounding box center [156, 152] width 61 height 27
select select "50"
click at [129, 139] on select "10 25 50 100" at bounding box center [156, 152] width 61 height 27
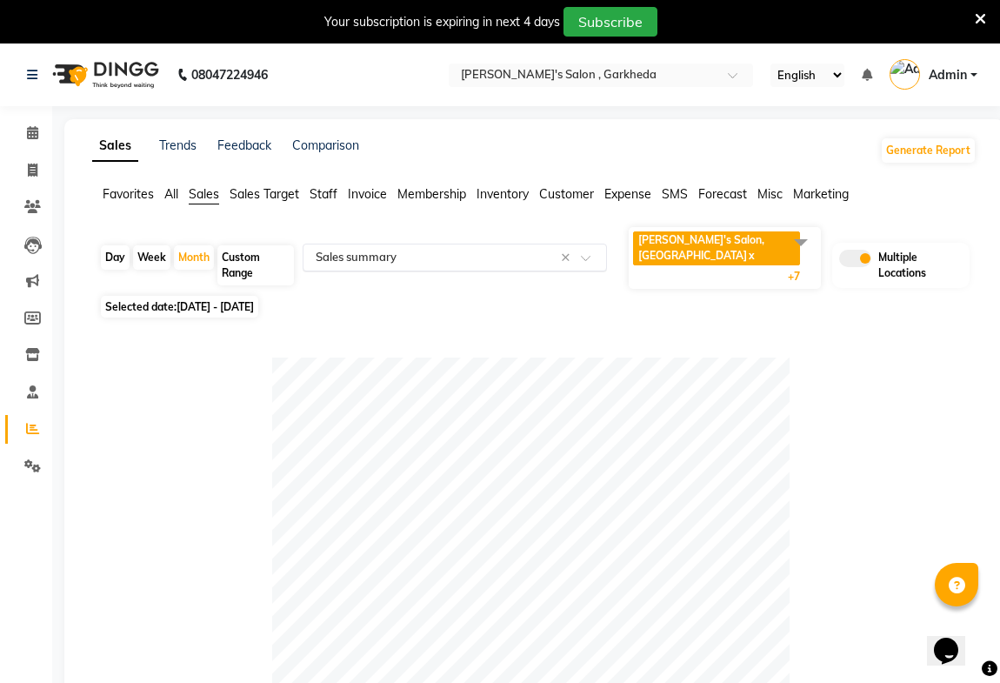
click at [360, 249] on input "text" at bounding box center [437, 257] width 251 height 17
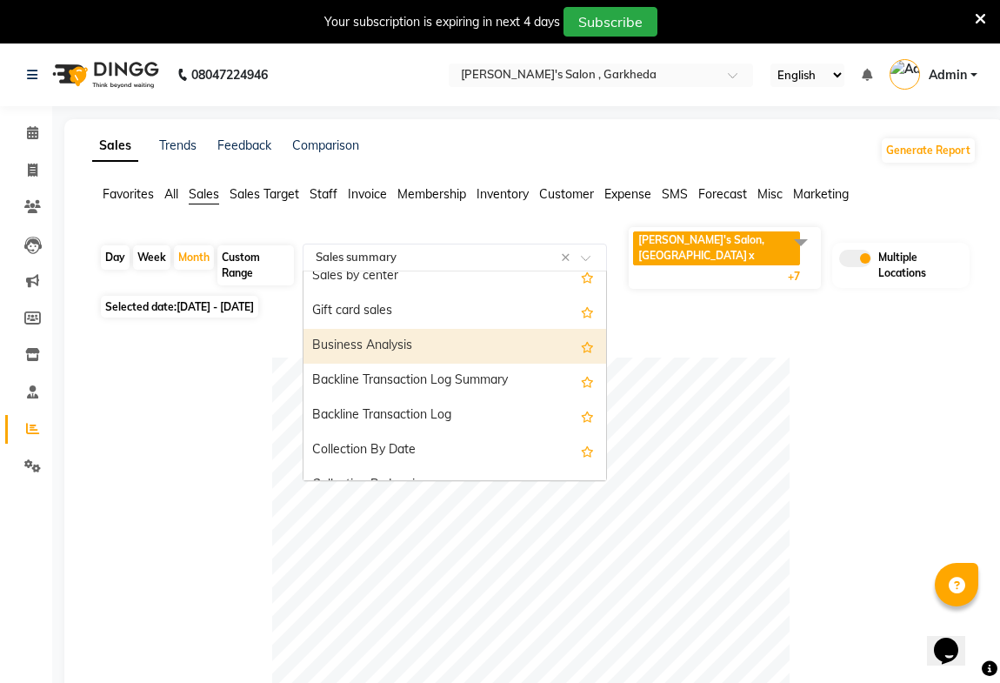
click at [398, 329] on div "Business Analysis" at bounding box center [455, 346] width 303 height 35
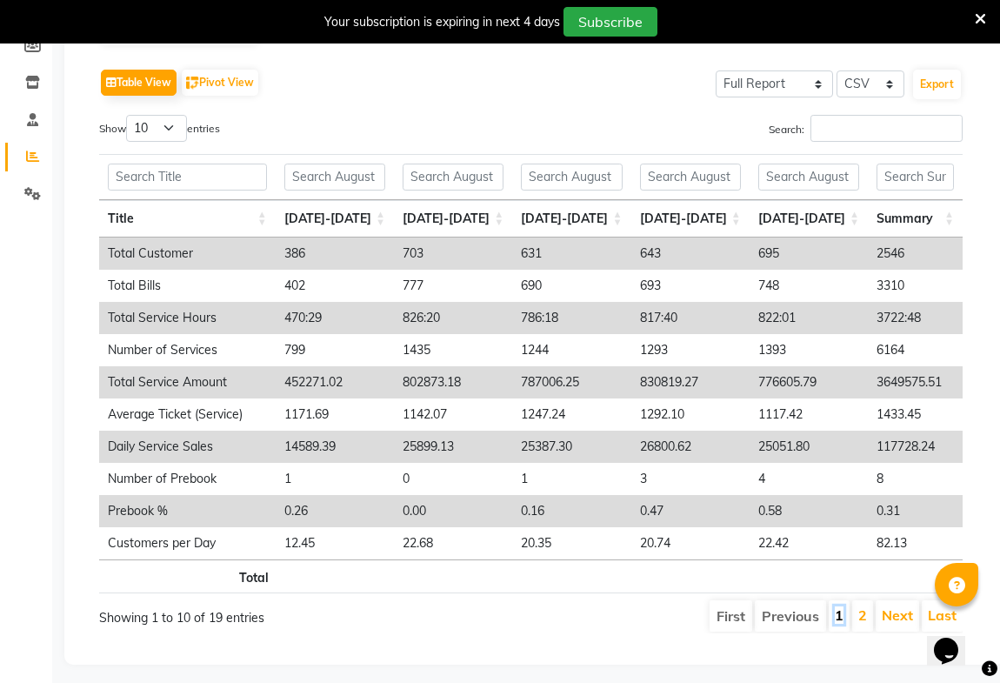
click at [839, 606] on link "1" at bounding box center [839, 614] width 9 height 17
click at [862, 606] on link "2" at bounding box center [863, 614] width 9 height 17
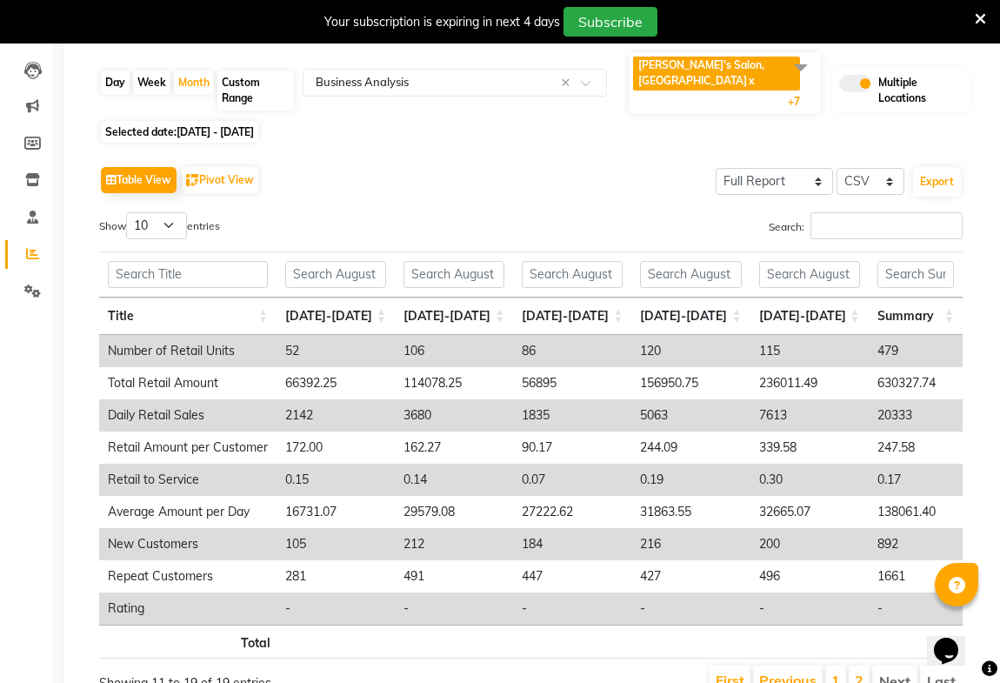
scroll to position [0, 0]
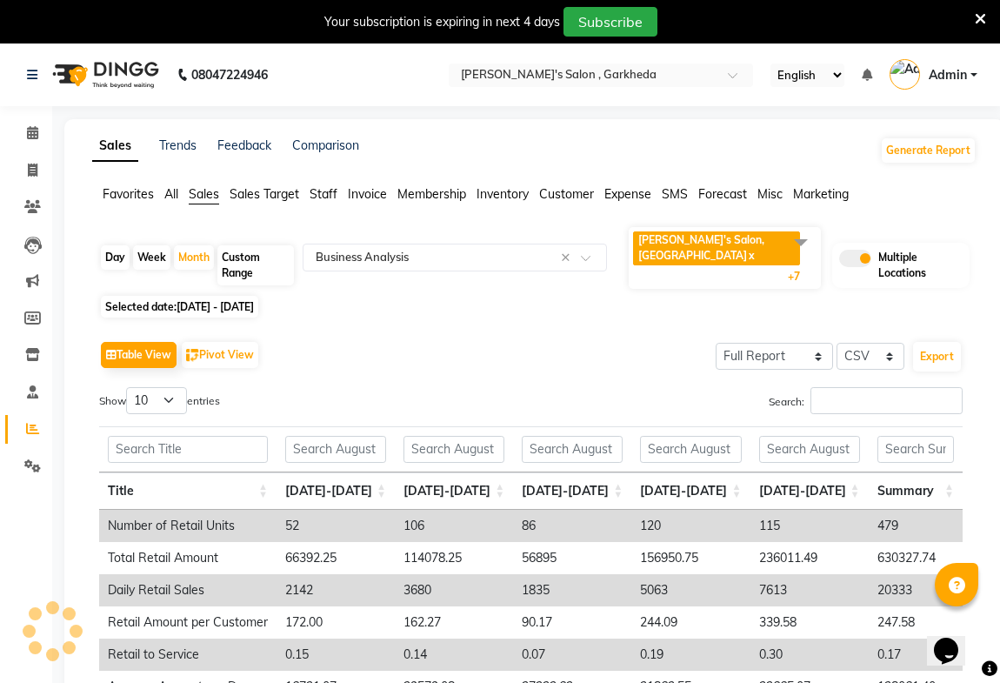
click at [980, 16] on icon at bounding box center [980, 19] width 11 height 16
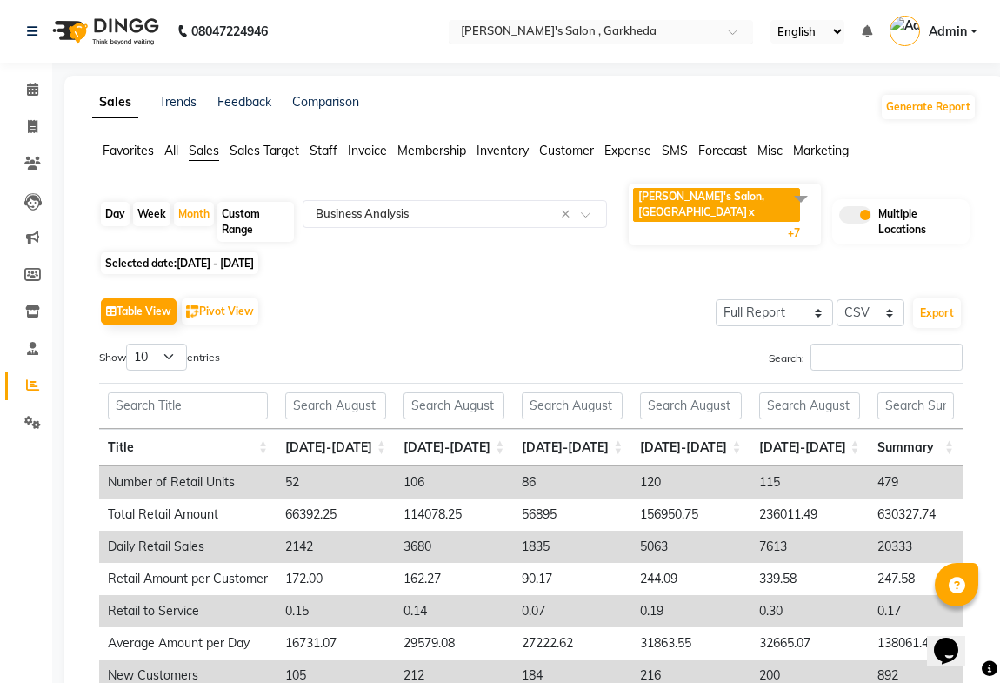
click at [592, 29] on input "text" at bounding box center [584, 32] width 252 height 17
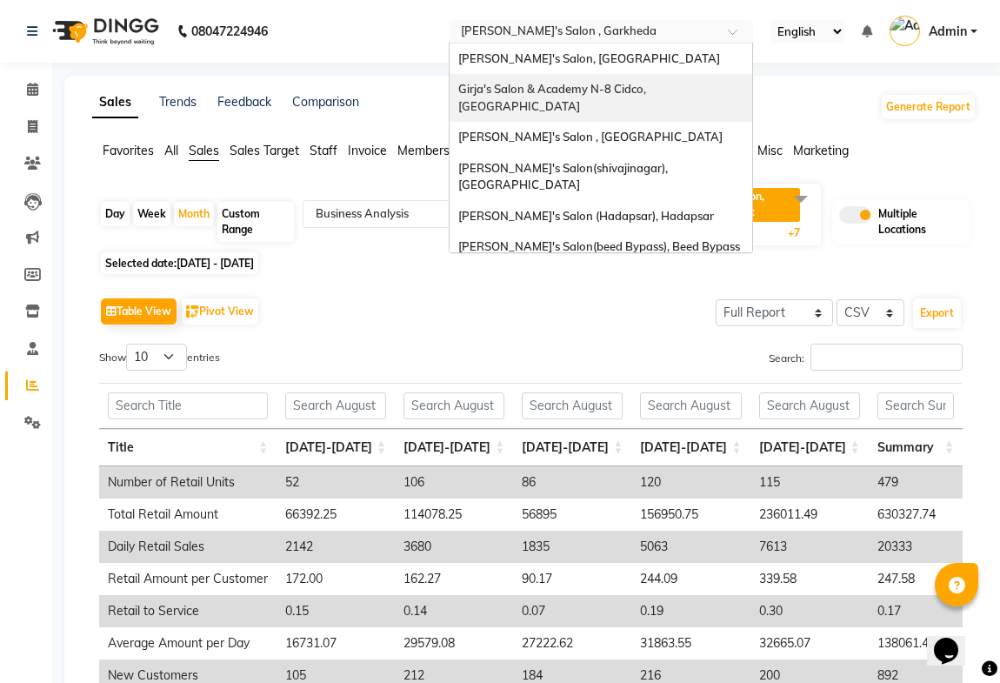
scroll to position [37, 0]
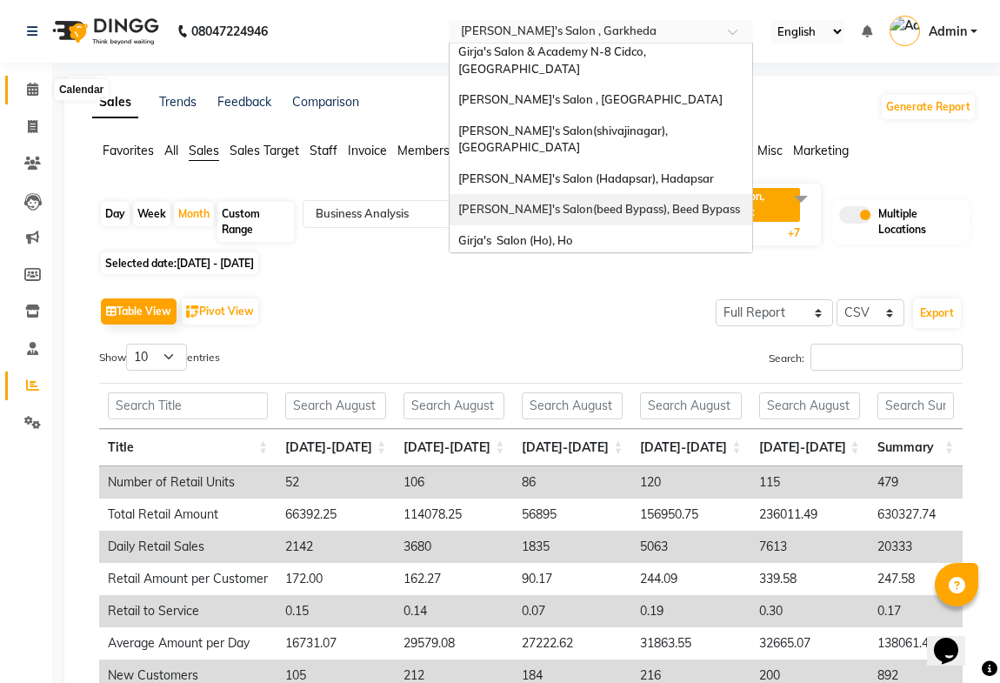
click at [28, 87] on icon at bounding box center [32, 89] width 11 height 13
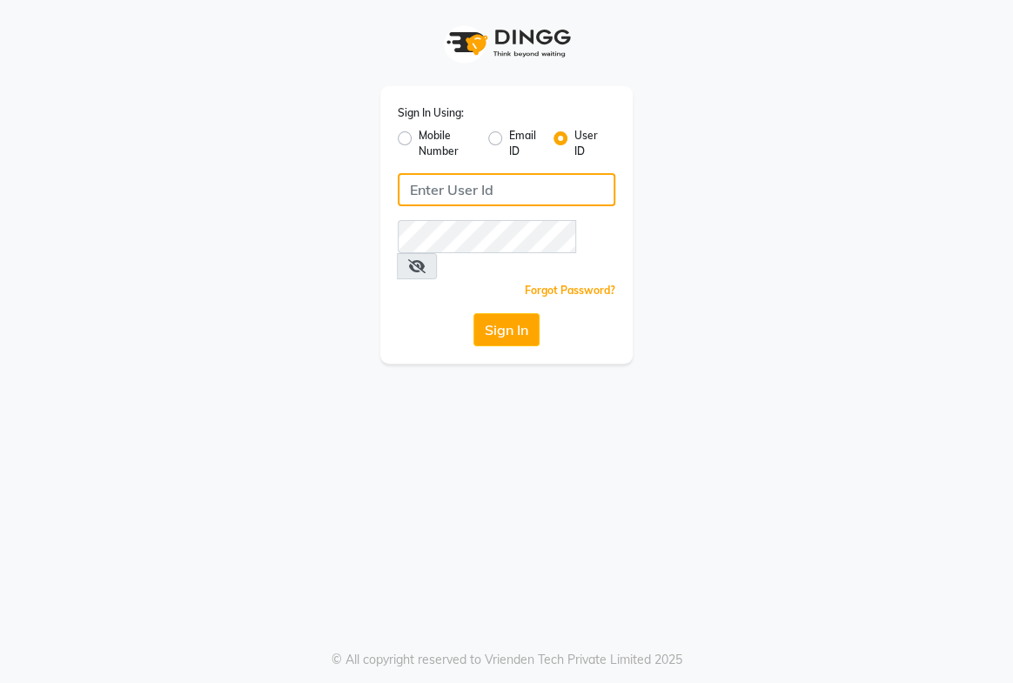
type input "8767730198"
click at [496, 199] on input "8767730198" at bounding box center [506, 189] width 217 height 33
click at [714, 189] on div "Sign In Using: Mobile Number Email ID User ID 8767730198 Remember me Forgot Pas…" at bounding box center [506, 182] width 835 height 364
drag, startPoint x: 514, startPoint y: 296, endPoint x: 445, endPoint y: 254, distance: 81.2
click at [513, 313] on button "Sign In" at bounding box center [506, 329] width 66 height 33
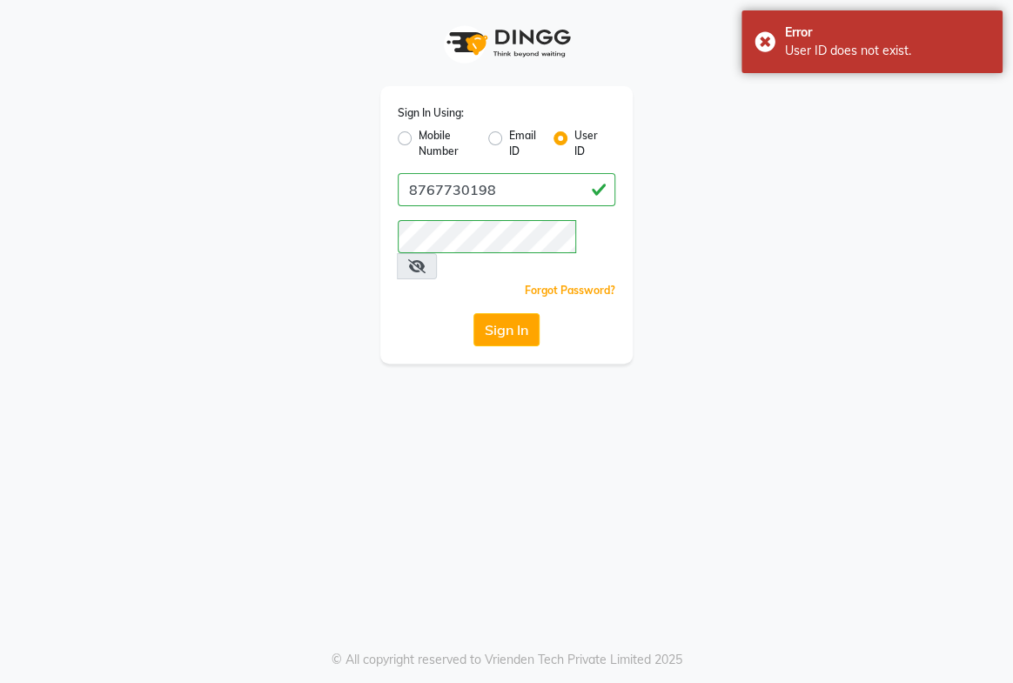
click at [412, 140] on div "Mobile Number" at bounding box center [436, 143] width 77 height 31
click at [418, 141] on label "Mobile Number" at bounding box center [446, 143] width 56 height 31
click at [418, 139] on input "Mobile Number" at bounding box center [423, 133] width 11 height 11
radio input "true"
radio input "false"
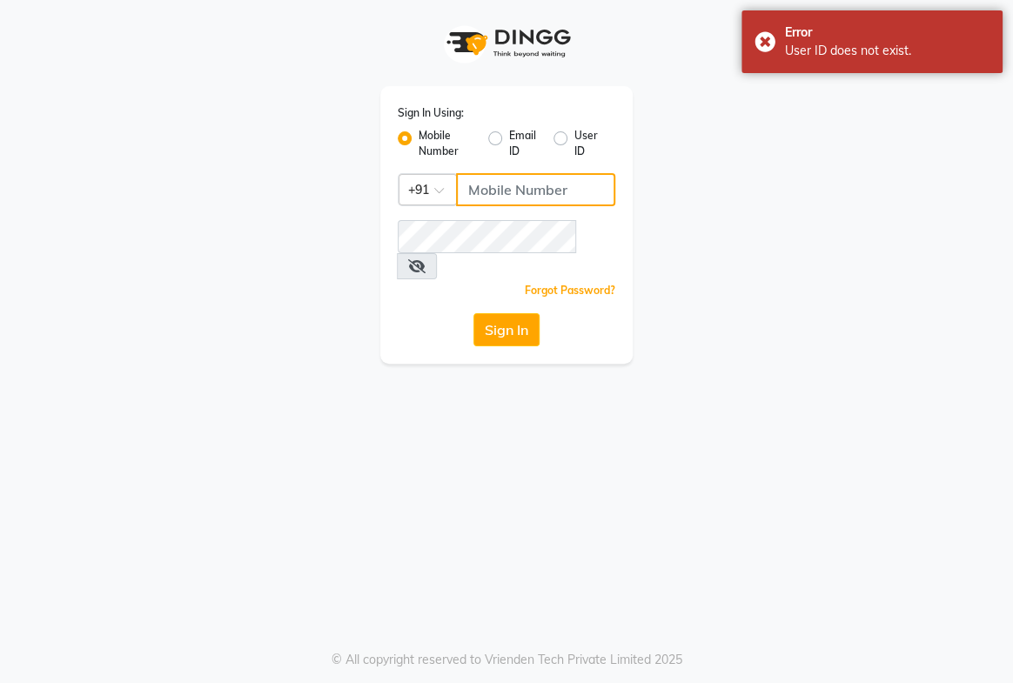
click at [504, 191] on input "Username" at bounding box center [535, 189] width 159 height 33
type input "8767730198"
drag, startPoint x: 512, startPoint y: 310, endPoint x: 478, endPoint y: 287, distance: 40.8
click at [510, 313] on button "Sign In" at bounding box center [506, 329] width 66 height 33
